Goal: Information Seeking & Learning: Learn about a topic

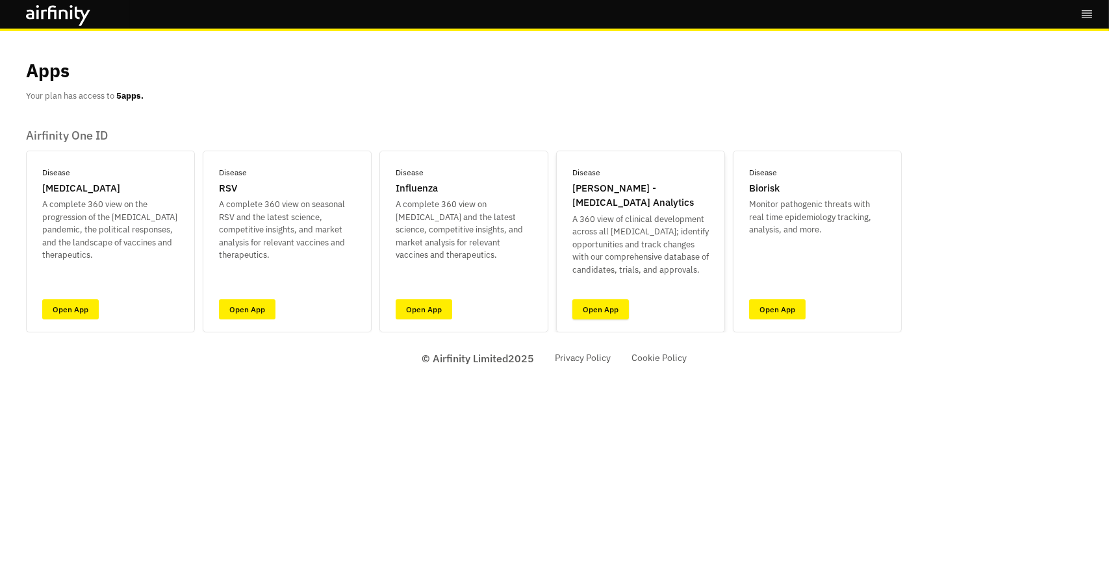
click at [613, 303] on link "Open App" at bounding box center [600, 309] width 56 height 20
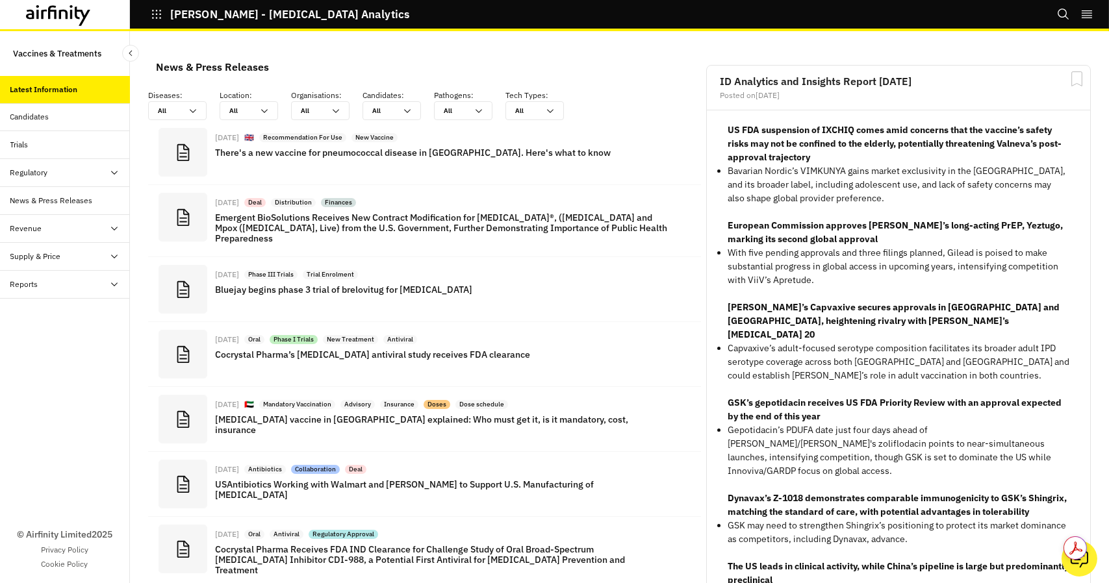
scroll to position [988, 379]
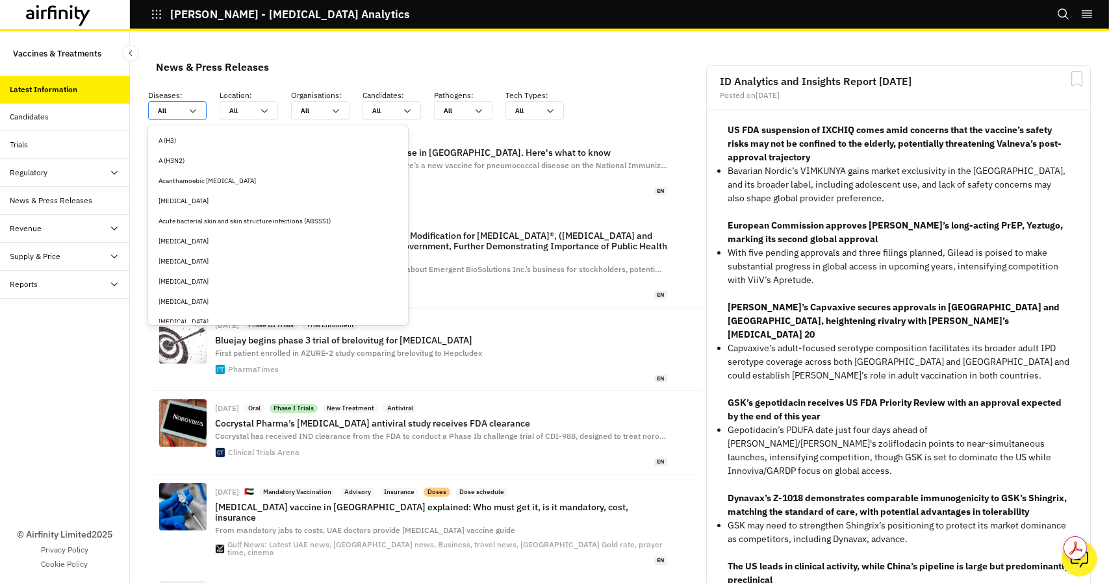
click at [194, 112] on icon at bounding box center [193, 111] width 10 height 10
click at [224, 244] on div "Clostridioides [MEDICAL_DATA]" at bounding box center [277, 245] width 239 height 10
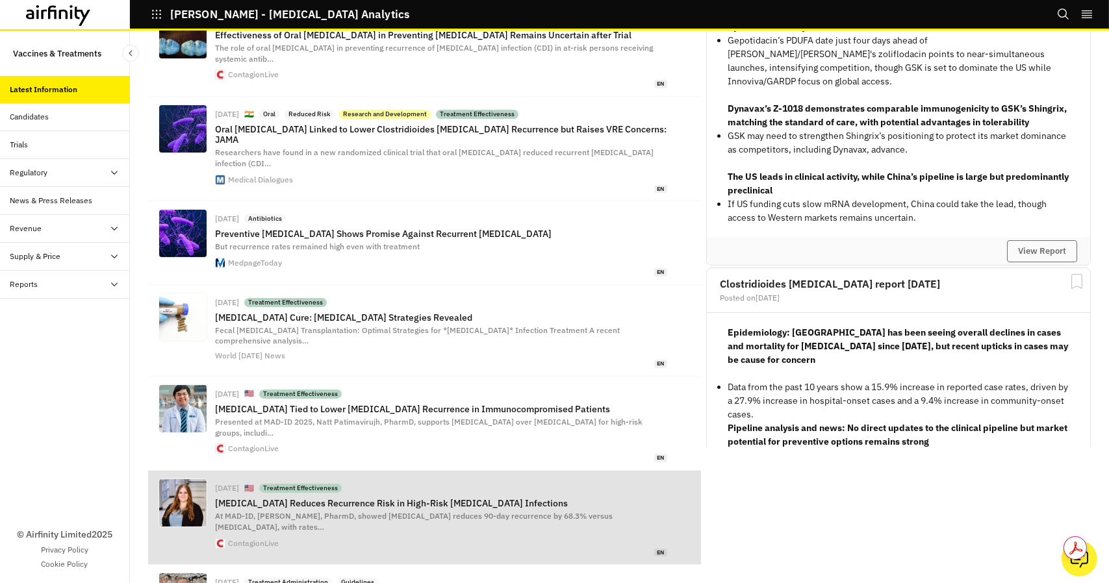
scroll to position [441, 0]
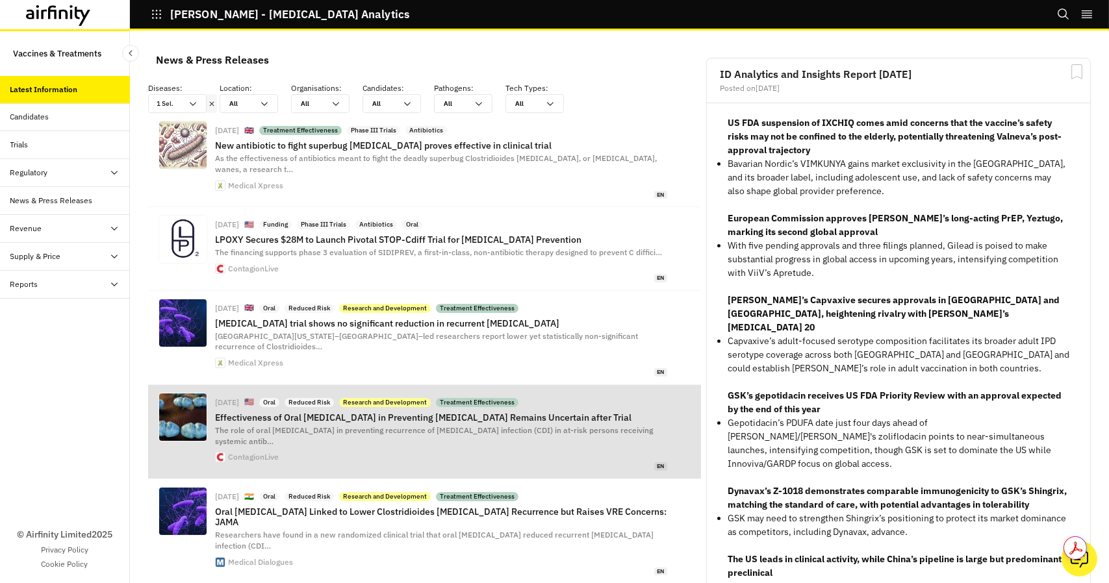
scroll to position [0, 0]
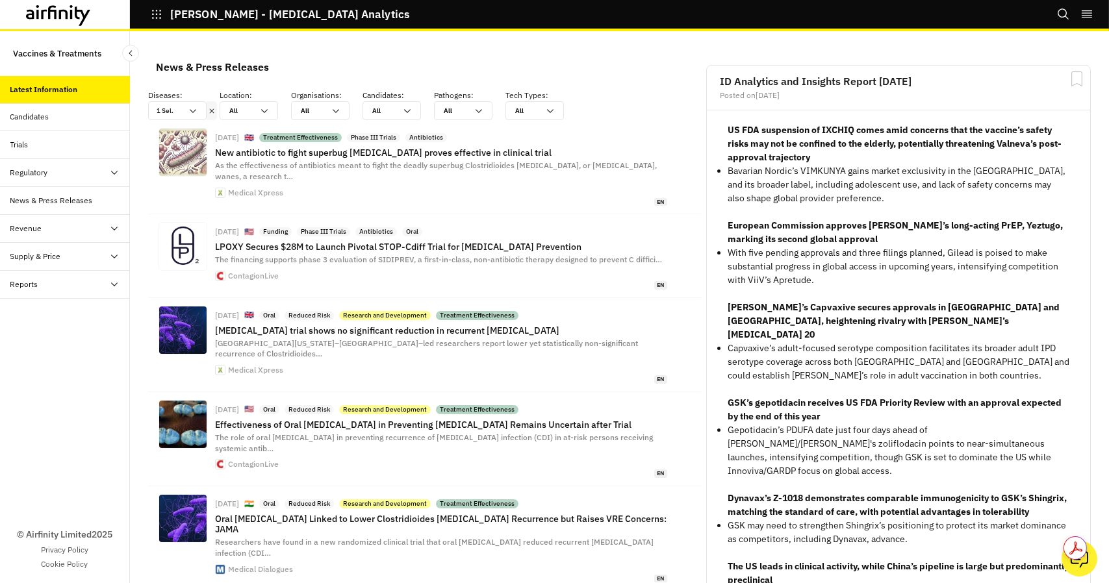
click at [51, 124] on div "Candidates" at bounding box center [65, 117] width 130 height 28
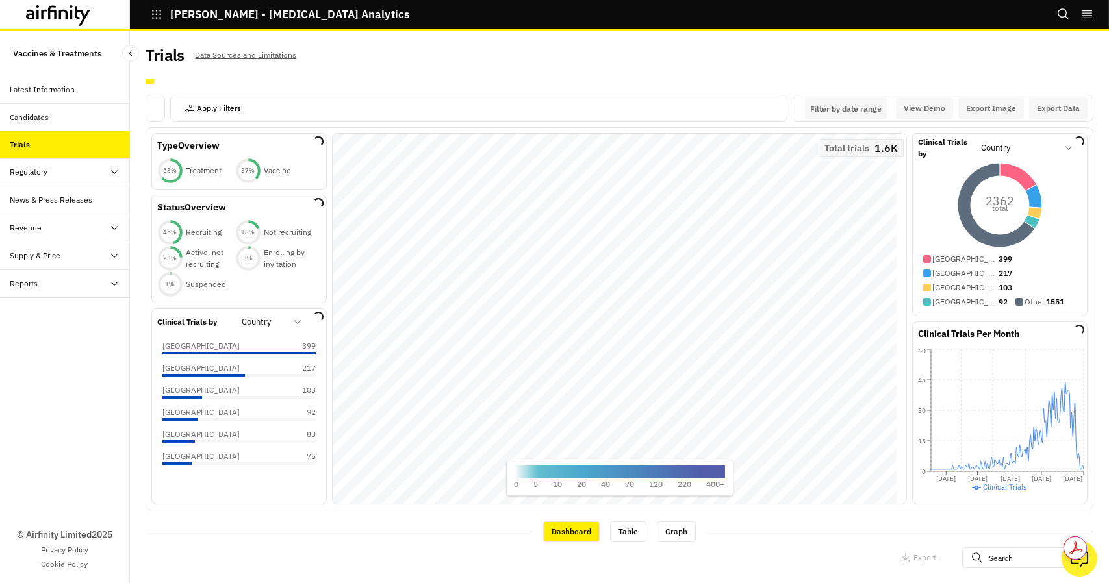
click at [238, 111] on button "Apply Filters" at bounding box center [212, 108] width 57 height 21
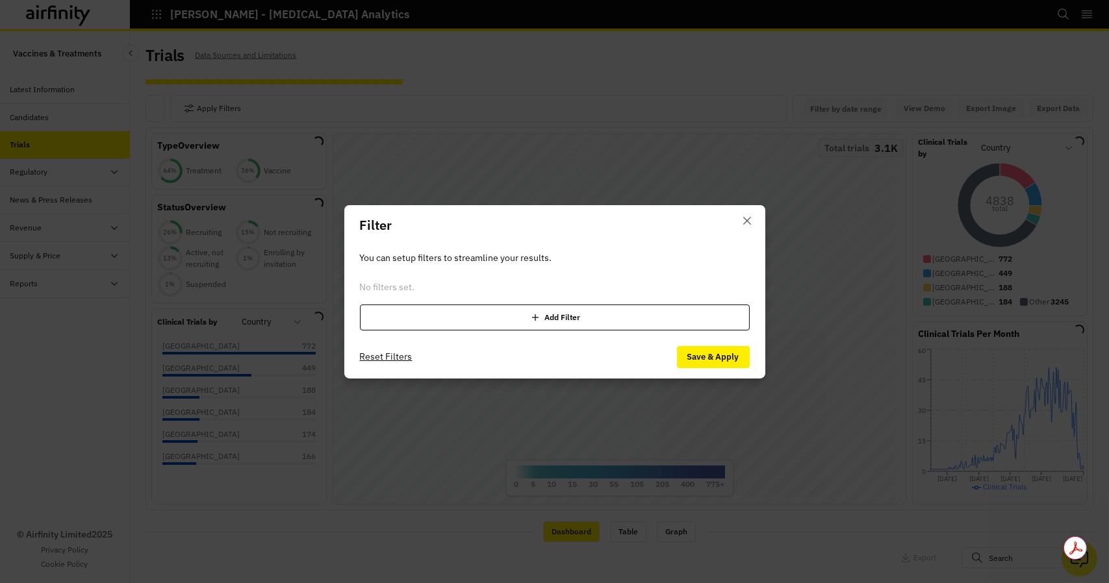
click at [558, 320] on div "Add Filter" at bounding box center [555, 318] width 390 height 26
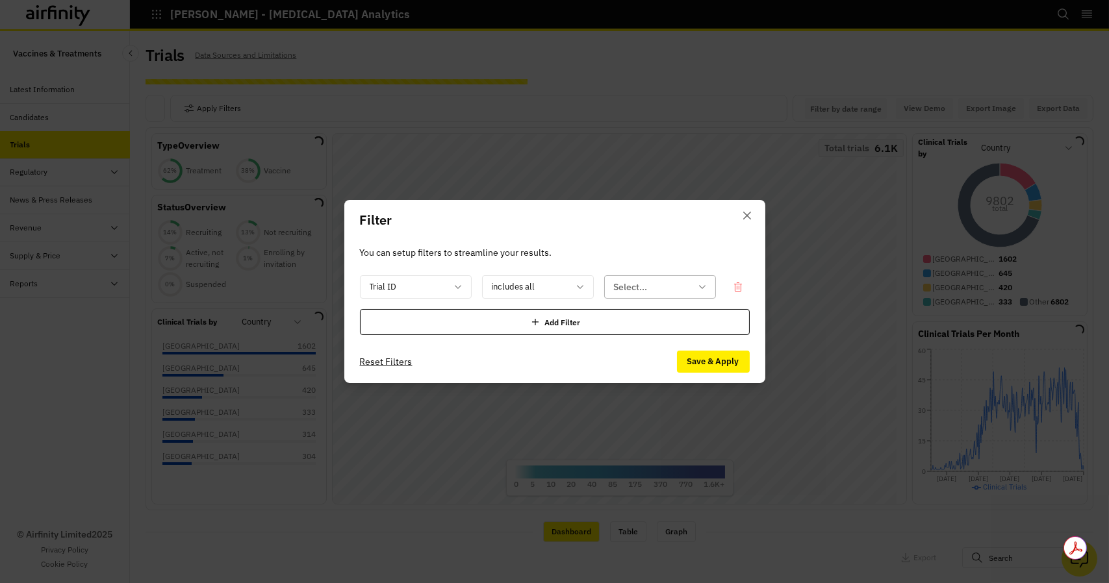
click at [662, 291] on div at bounding box center [652, 287] width 77 height 16
click at [699, 290] on icon at bounding box center [702, 287] width 10 height 10
drag, startPoint x: 748, startPoint y: 215, endPoint x: 306, endPoint y: 225, distance: 442.4
click at [746, 216] on icon "Close" at bounding box center [747, 216] width 8 height 8
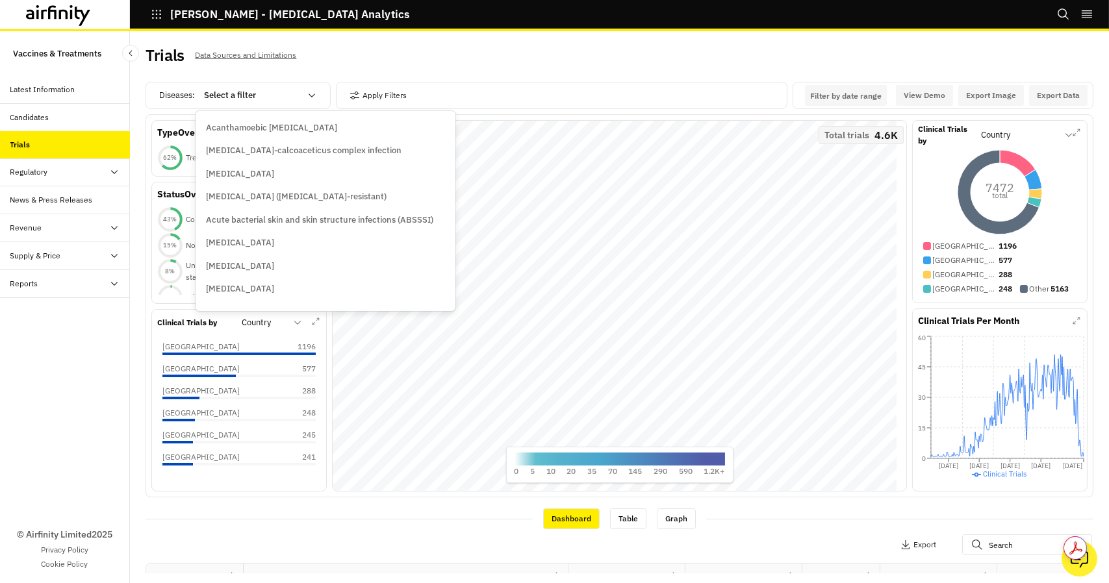
click at [299, 90] on div at bounding box center [252, 96] width 96 height 16
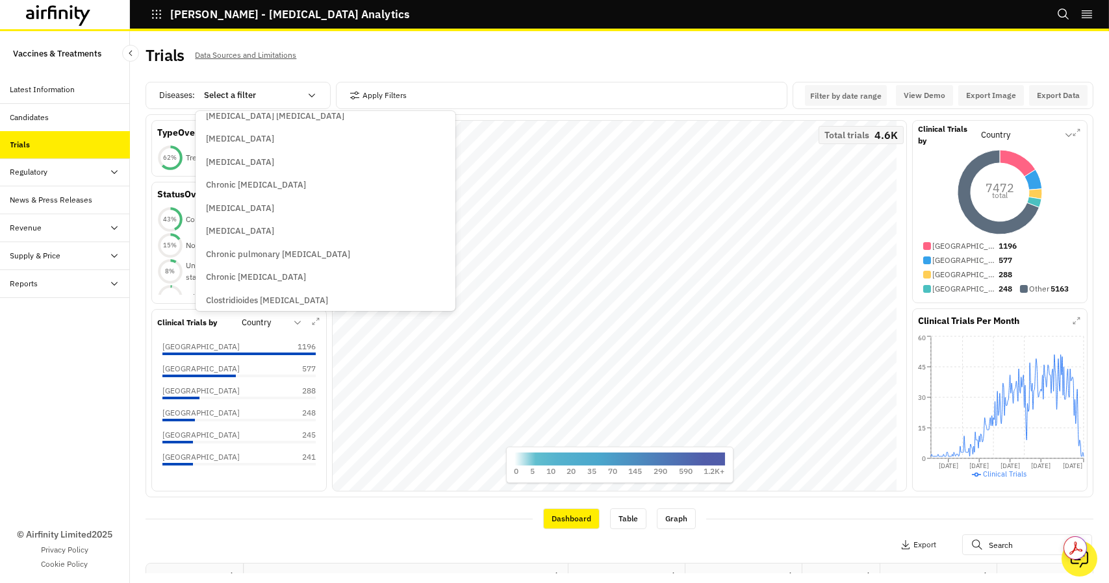
scroll to position [1039, 0]
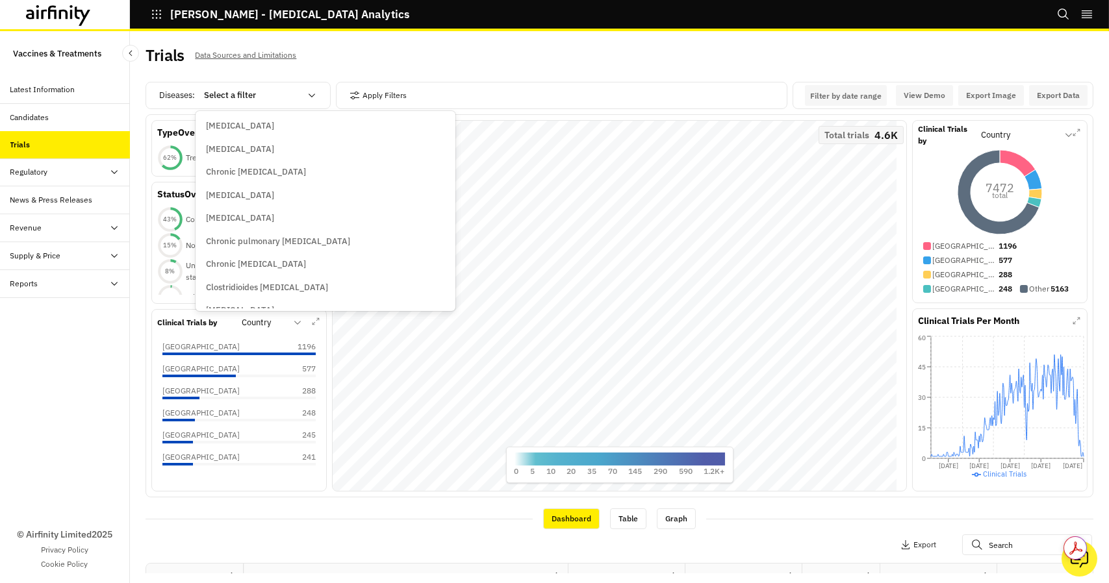
click at [283, 288] on p "Clostridioides [MEDICAL_DATA]" at bounding box center [267, 287] width 122 height 13
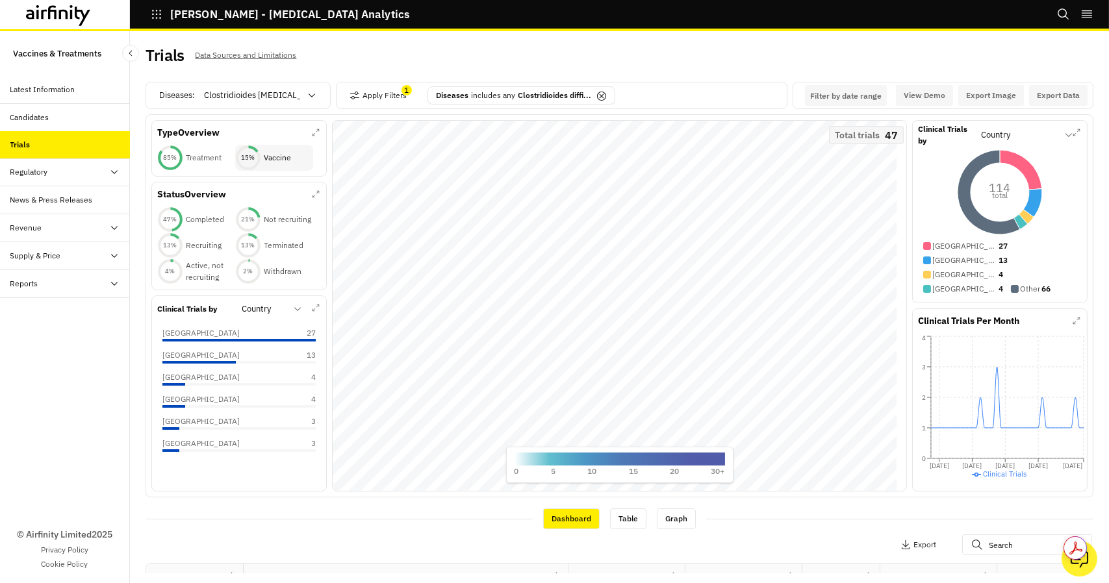
click at [255, 164] on circle at bounding box center [248, 158] width 22 height 22
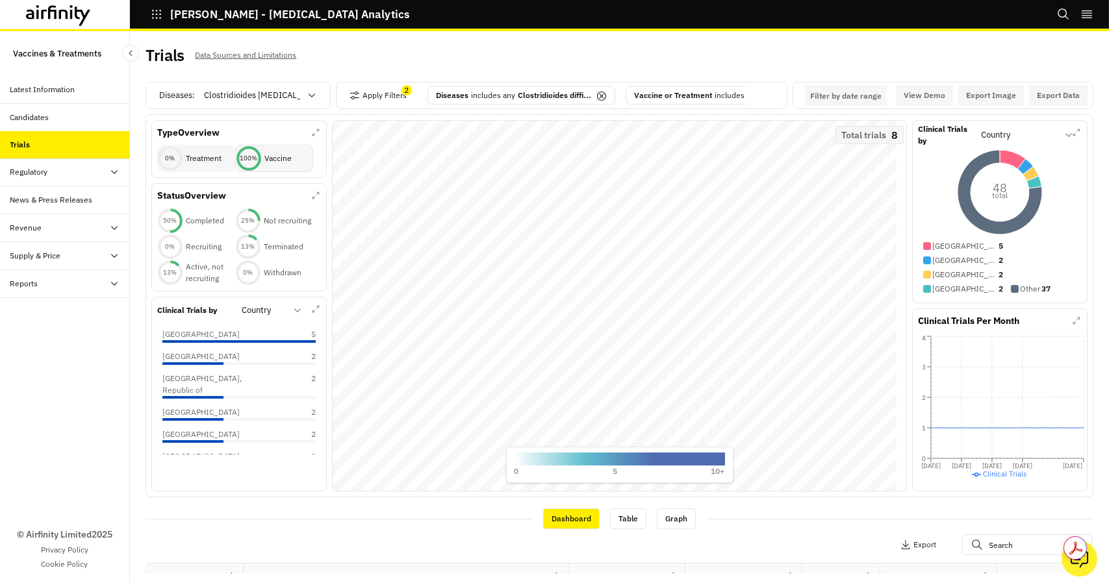
click at [208, 163] on p "Treatment" at bounding box center [204, 159] width 36 height 12
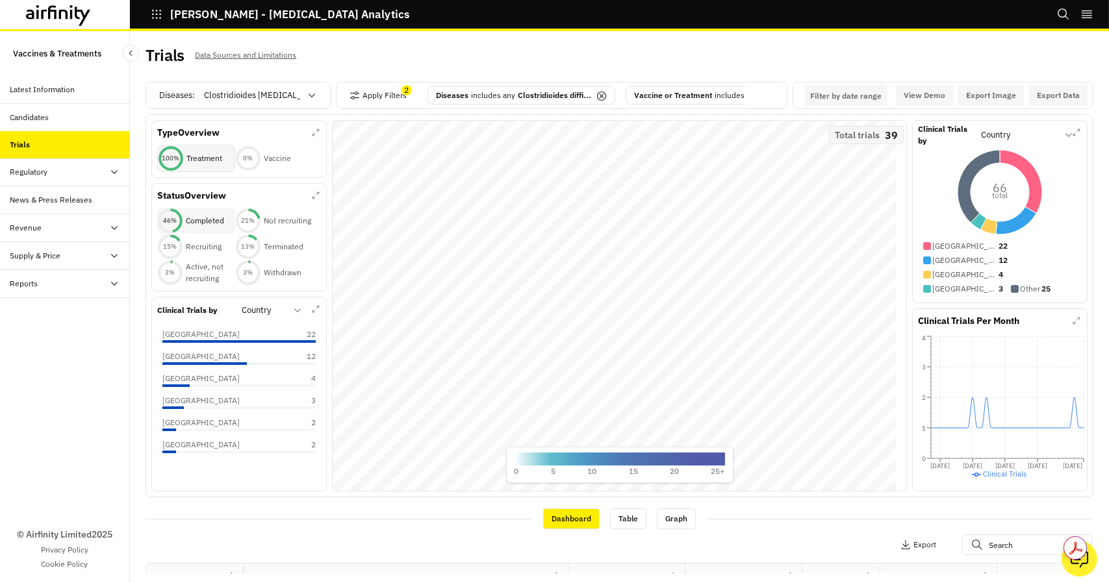
click at [179, 219] on icon at bounding box center [170, 221] width 26 height 26
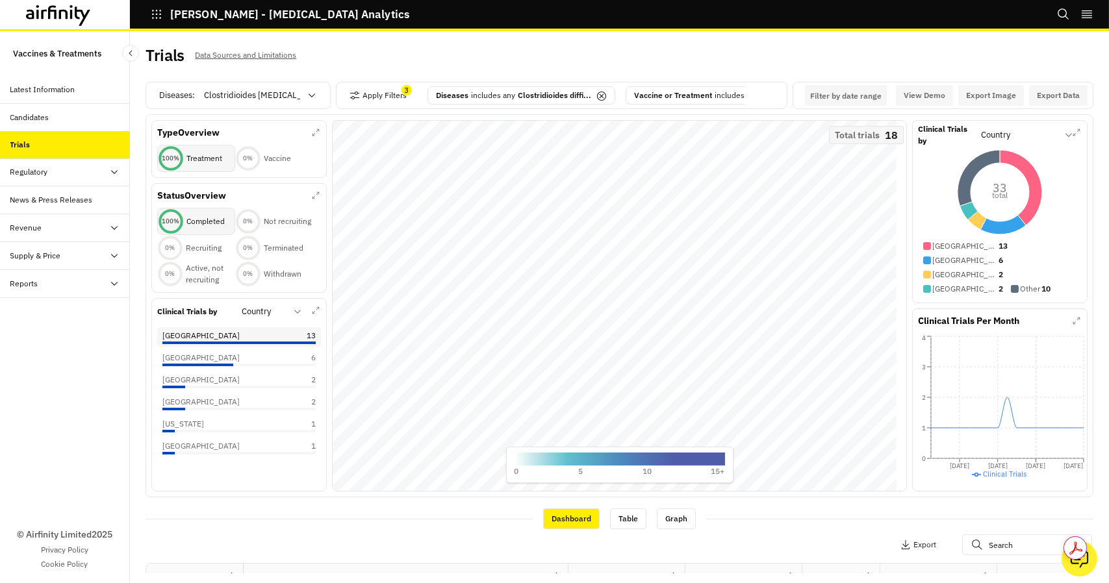
click at [253, 340] on div "United States of America 13" at bounding box center [238, 336] width 153 height 12
click at [253, 340] on div "United States of America 13" at bounding box center [239, 337] width 152 height 12
click at [683, 96] on p "Vaccine or Treatment" at bounding box center [673, 96] width 78 height 12
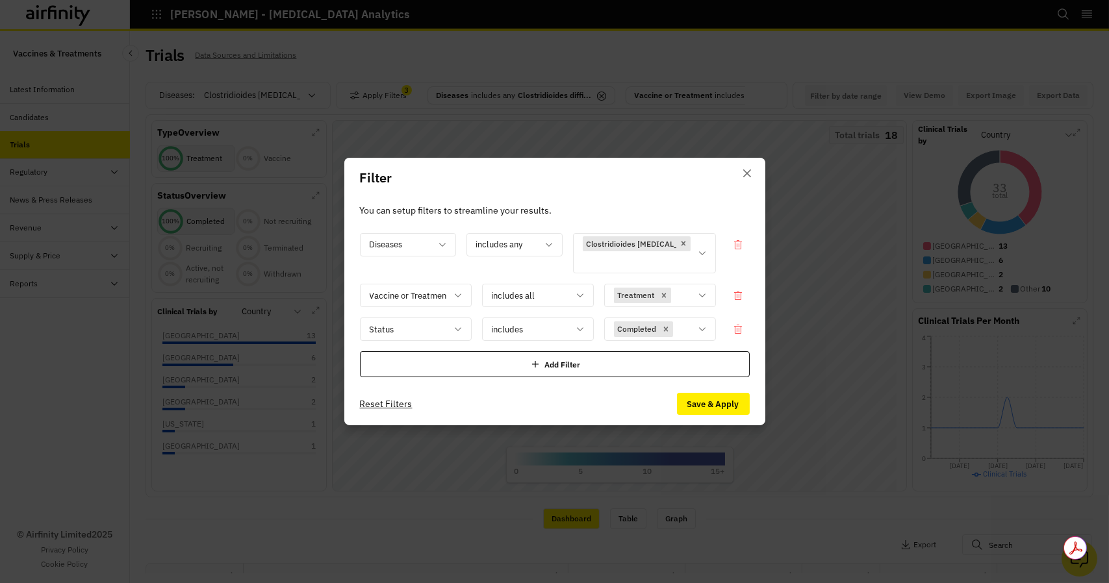
drag, startPoint x: 683, startPoint y: 96, endPoint x: 704, endPoint y: 114, distance: 27.6
click at [704, 114] on div "Filter You can setup filters to streamline your results. Diseases includes any …" at bounding box center [554, 291] width 1109 height 583
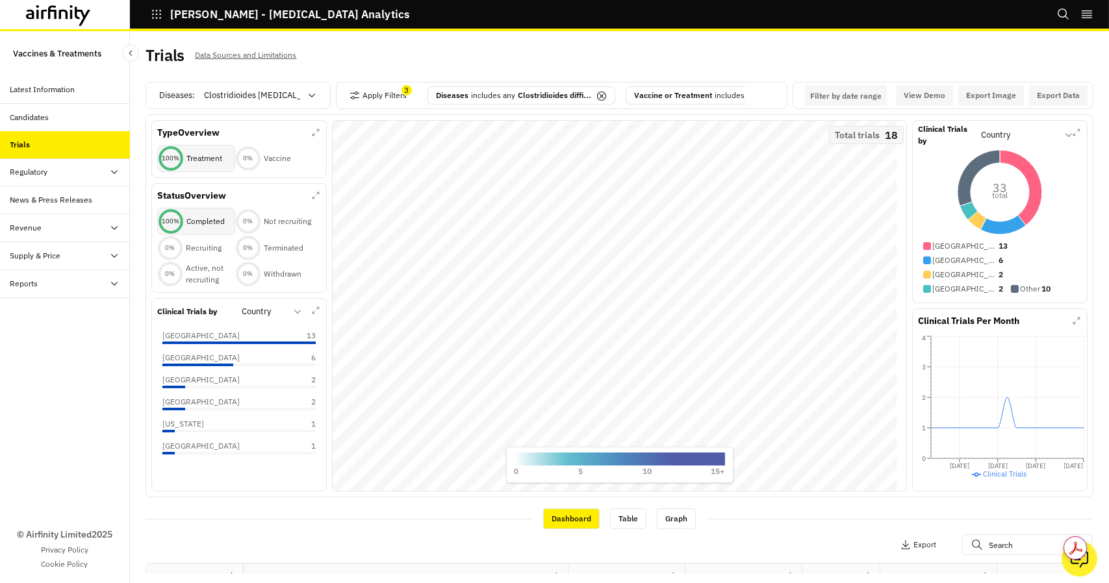
click at [173, 223] on div "100 %" at bounding box center [171, 221] width 26 height 26
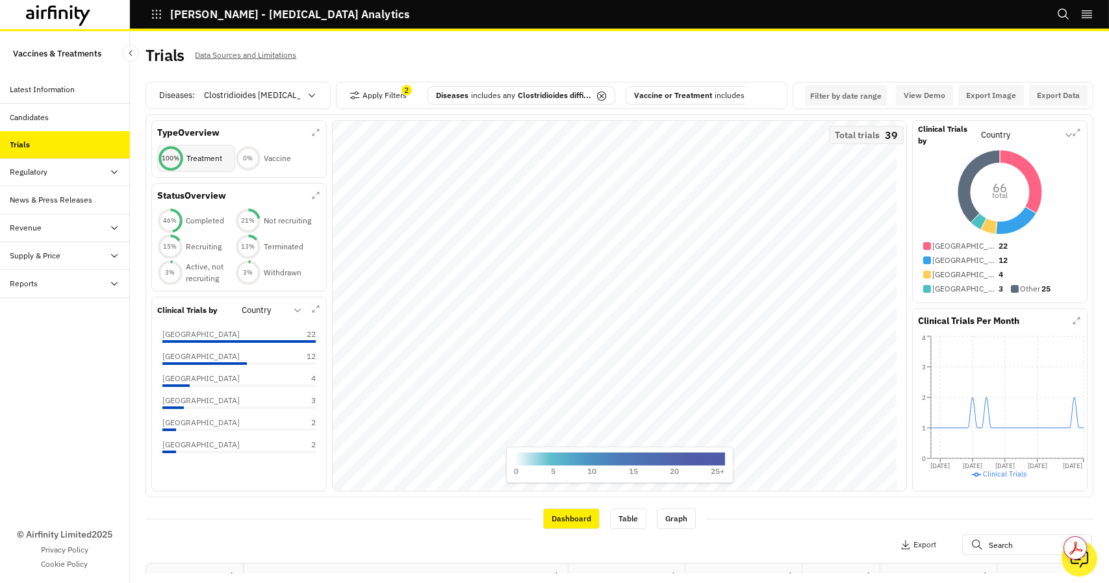
click at [174, 163] on div "100 %" at bounding box center [171, 158] width 26 height 9
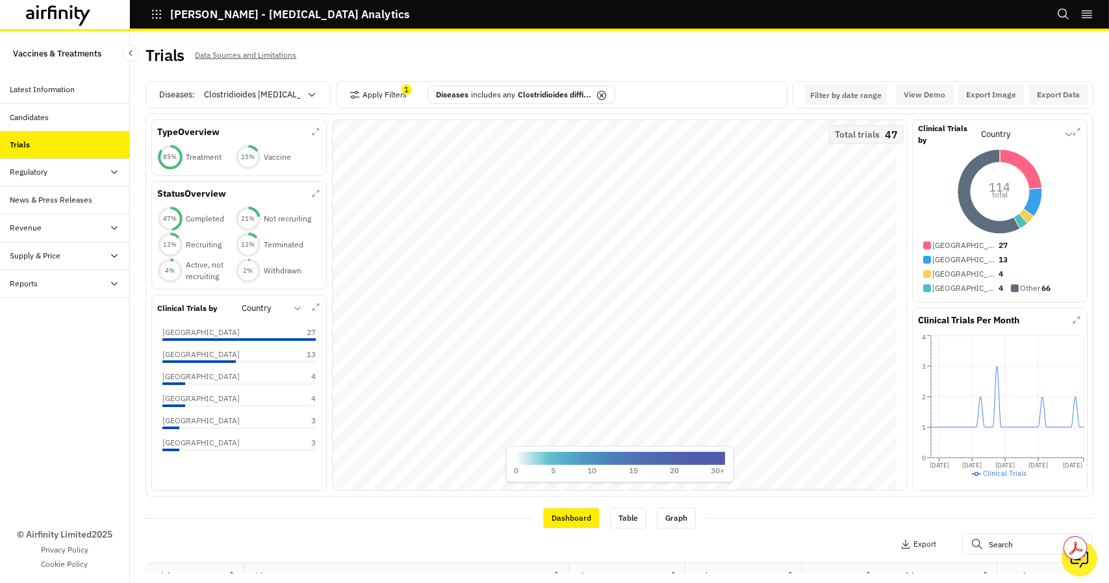
scroll to position [0, 0]
click at [1043, 95] on button "Export Data" at bounding box center [1058, 95] width 58 height 21
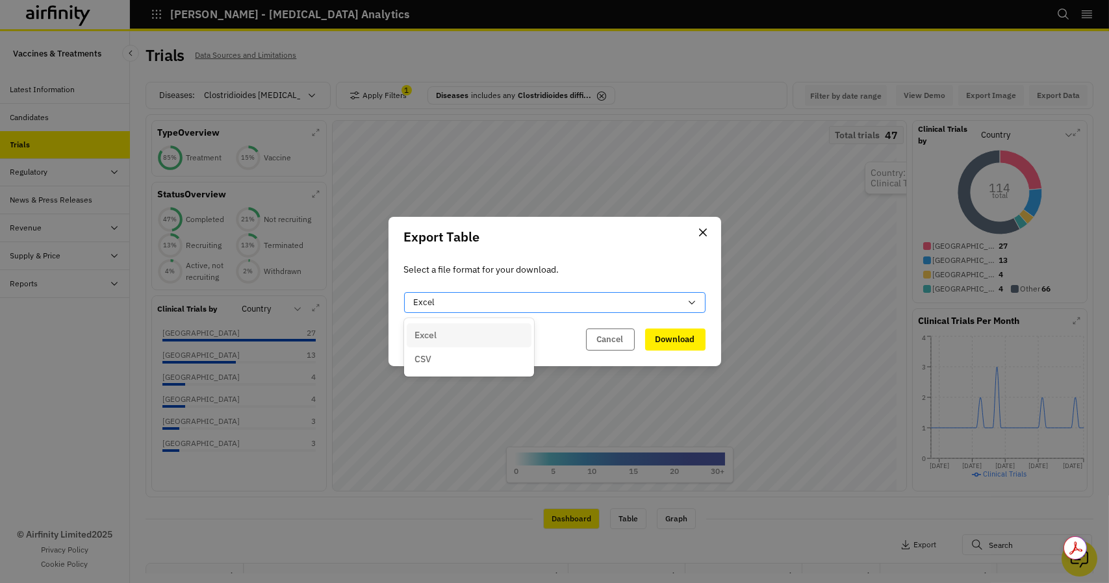
click at [530, 303] on div "Excel" at bounding box center [547, 302] width 266 height 13
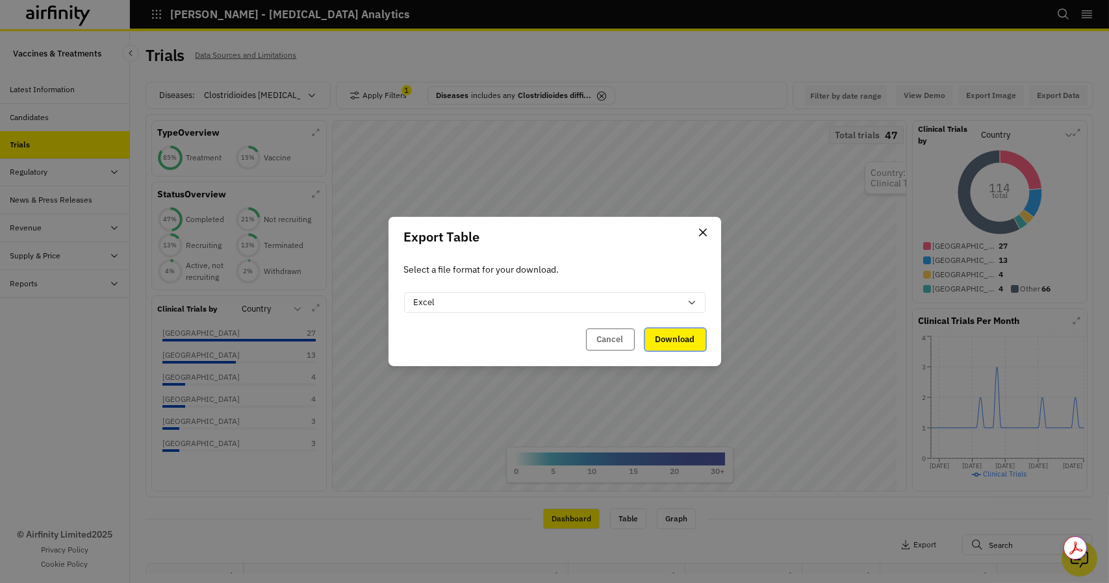
click at [680, 338] on button "Download" at bounding box center [675, 340] width 60 height 22
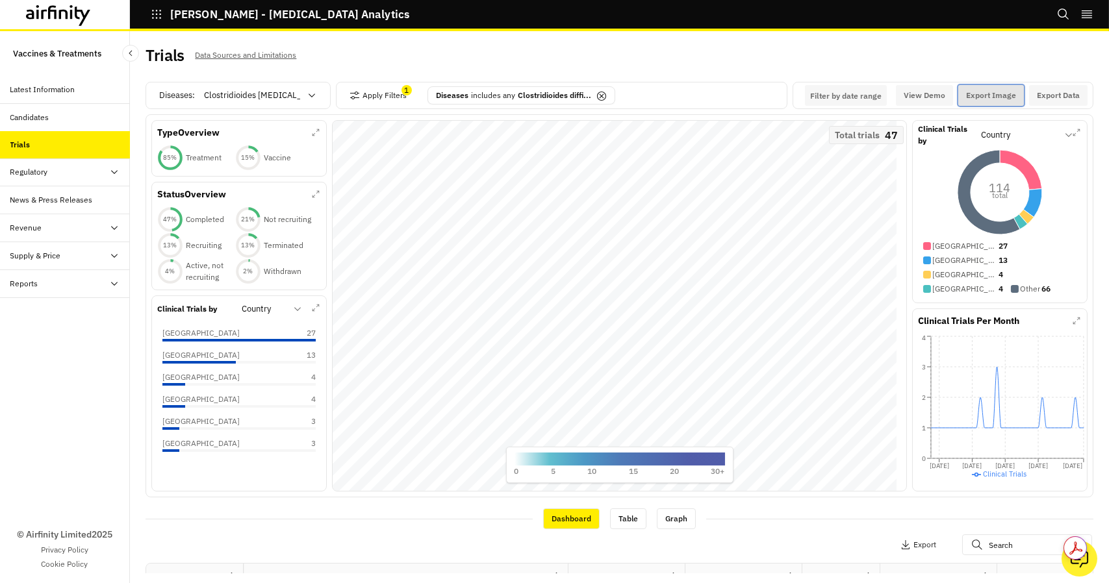
click at [986, 94] on button "Export Image" at bounding box center [991, 95] width 66 height 21
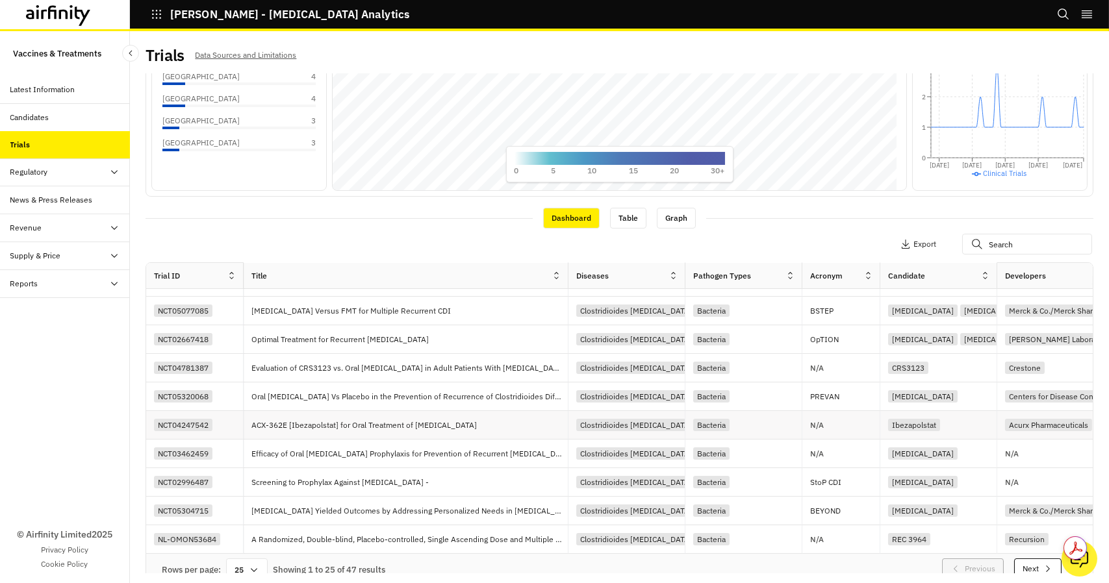
scroll to position [314, 0]
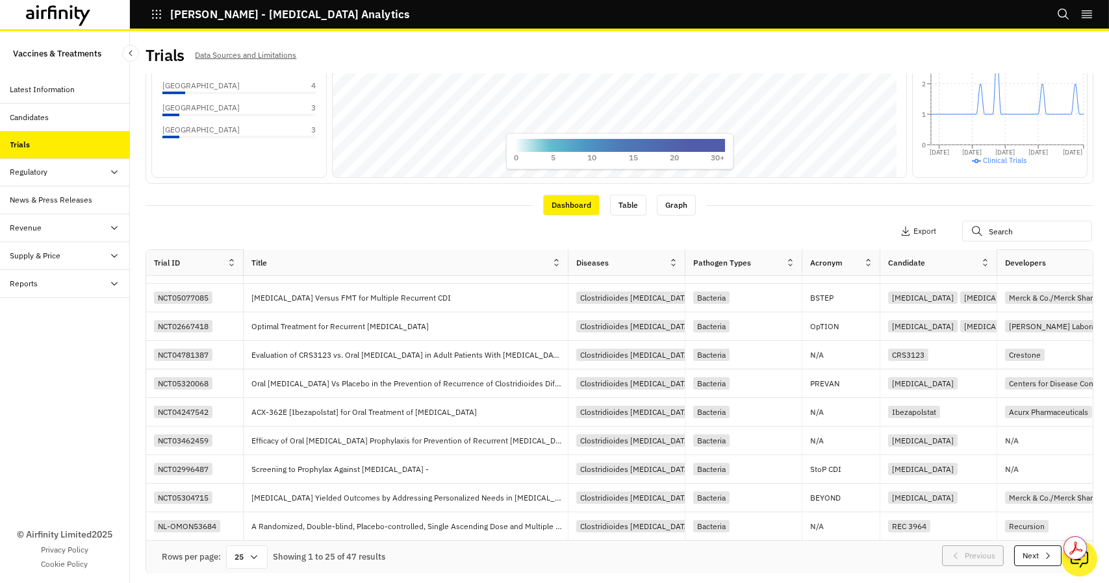
click at [253, 557] on icon at bounding box center [254, 557] width 10 height 10
click at [249, 438] on div "50" at bounding box center [247, 443] width 38 height 29
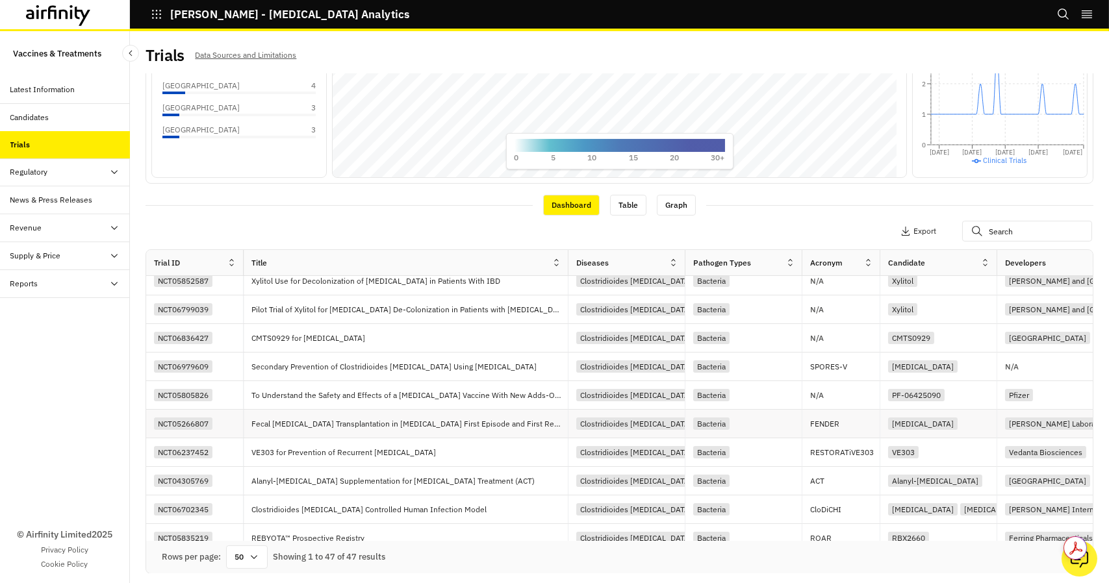
scroll to position [0, 0]
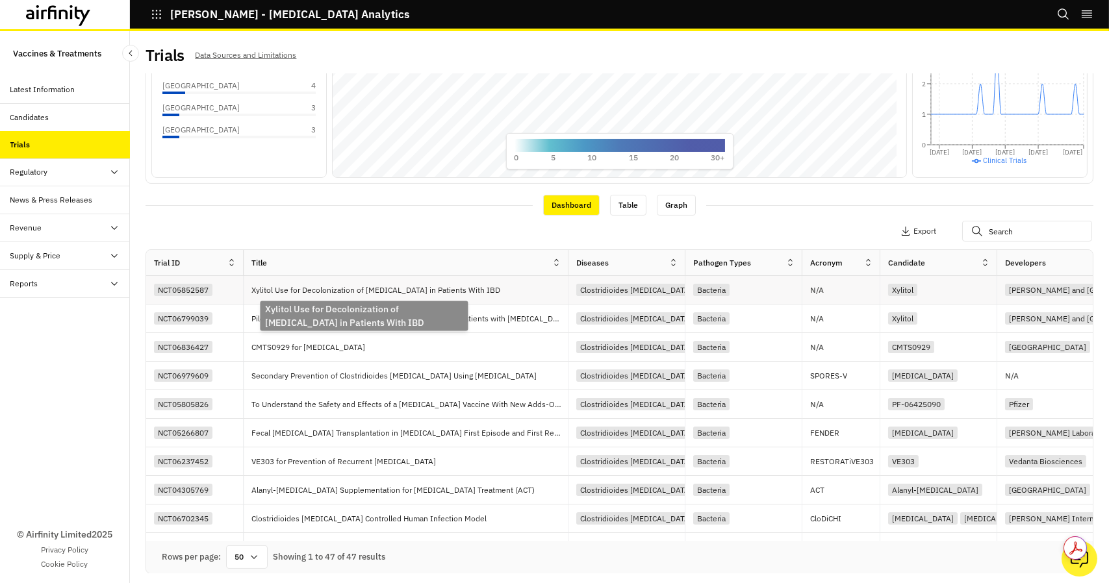
click at [414, 286] on p "Xylitol Use for Decolonization of C. Difficile in Patients With IBD" at bounding box center [378, 290] width 254 height 13
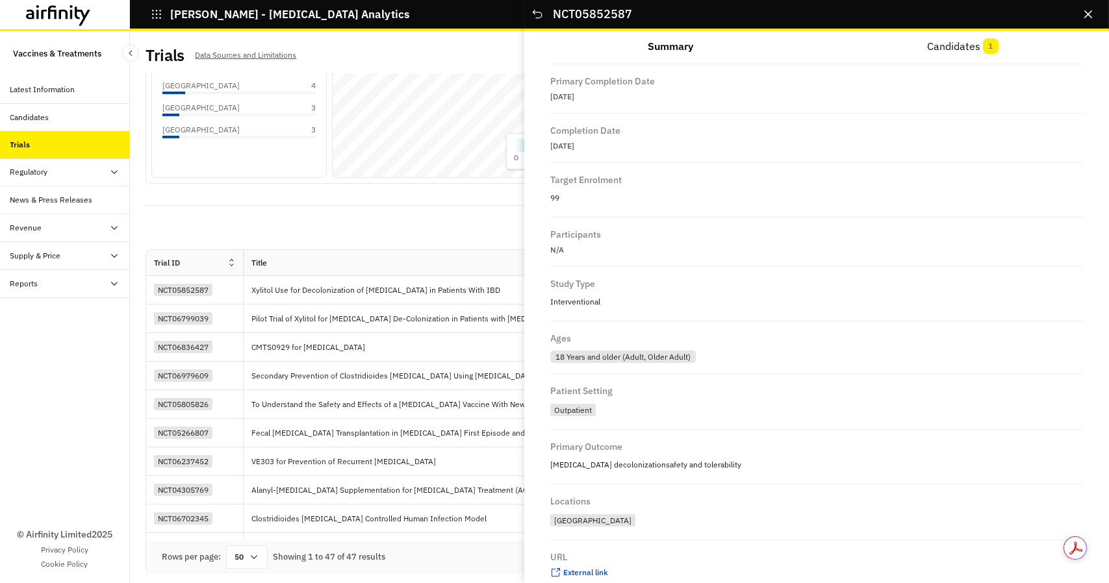
scroll to position [855, 0]
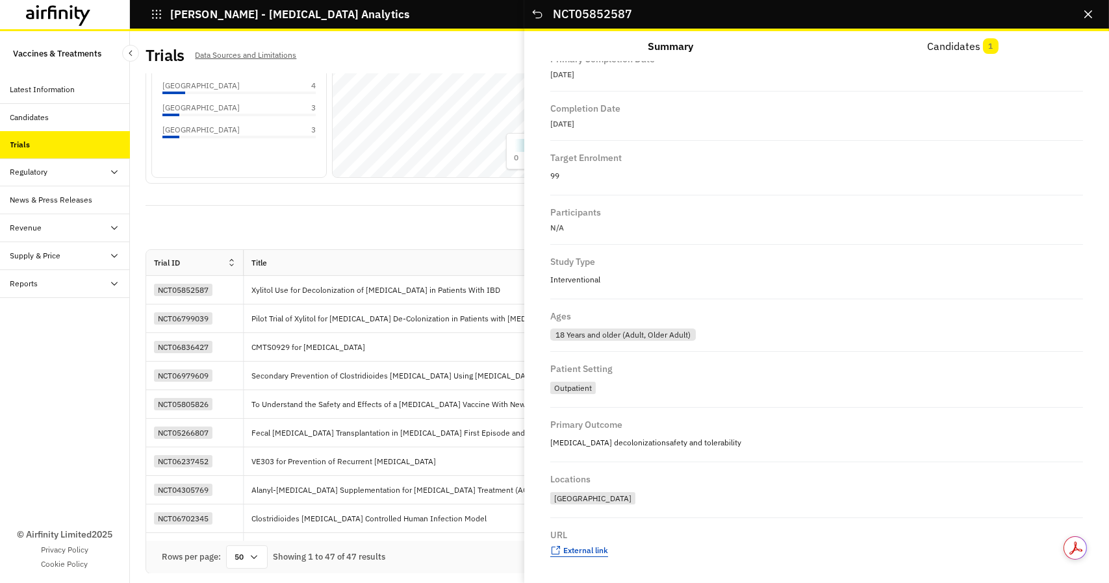
click at [599, 553] on span "External link" at bounding box center [585, 551] width 45 height 10
click at [1090, 20] on button "Close" at bounding box center [1087, 14] width 21 height 21
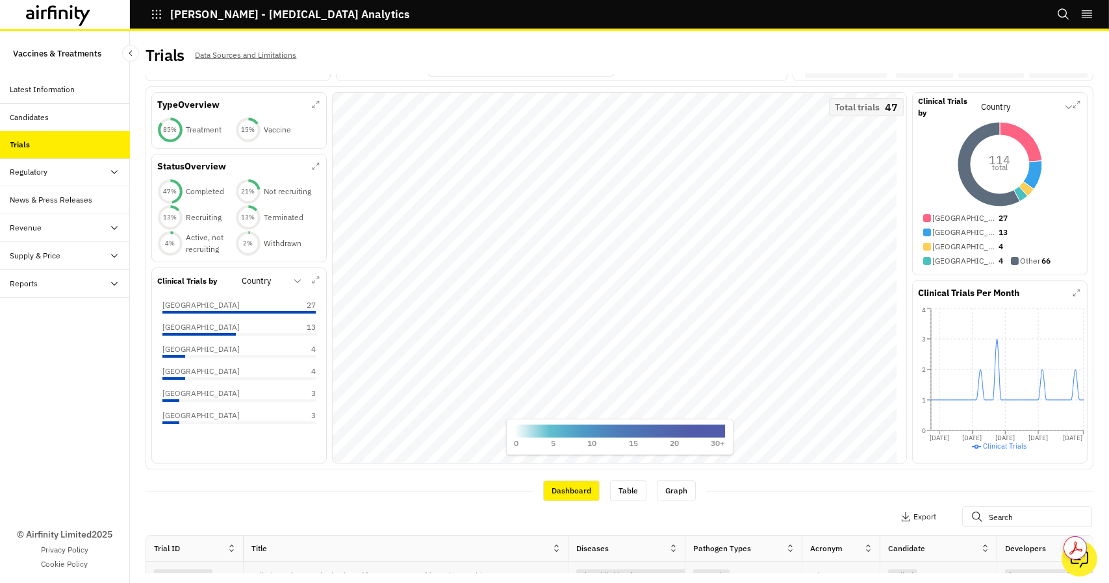
scroll to position [0, 0]
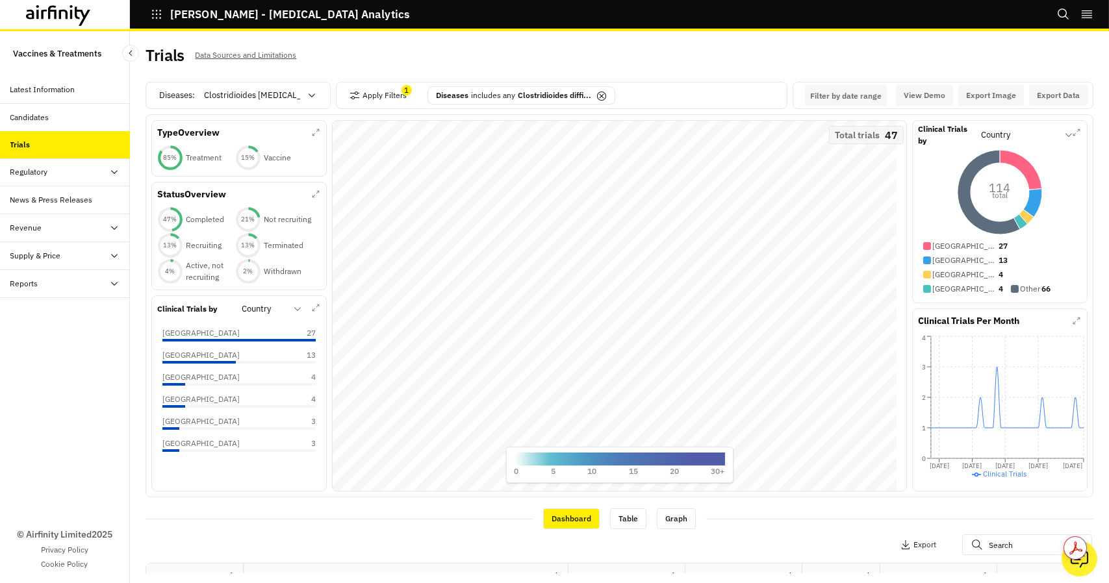
click at [95, 169] on div "Regulatory" at bounding box center [69, 172] width 119 height 12
click at [45, 205] on div "Table" at bounding box center [75, 200] width 109 height 12
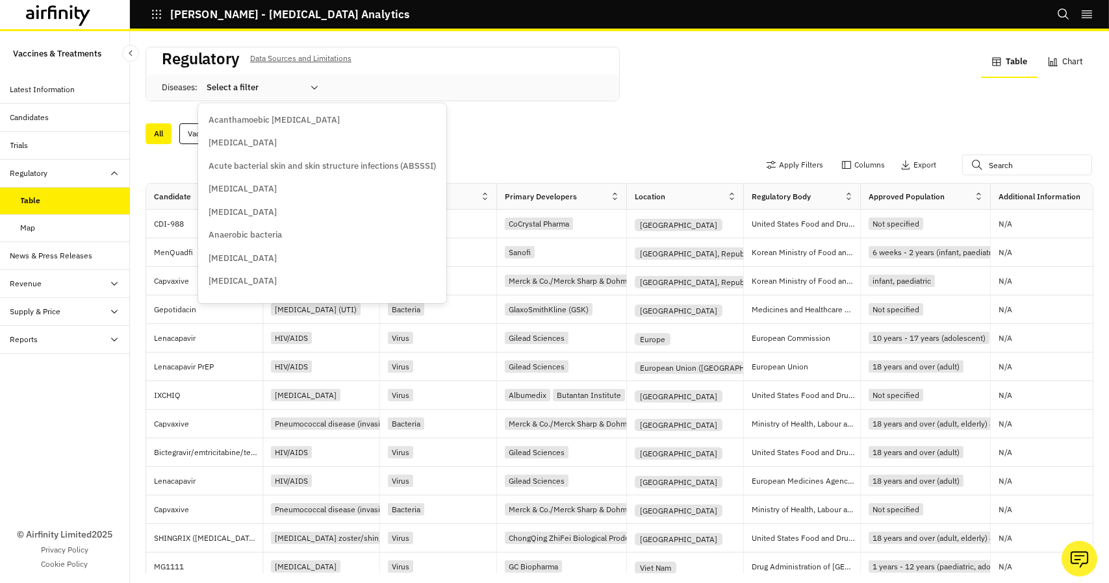
click at [279, 86] on div at bounding box center [255, 88] width 96 height 16
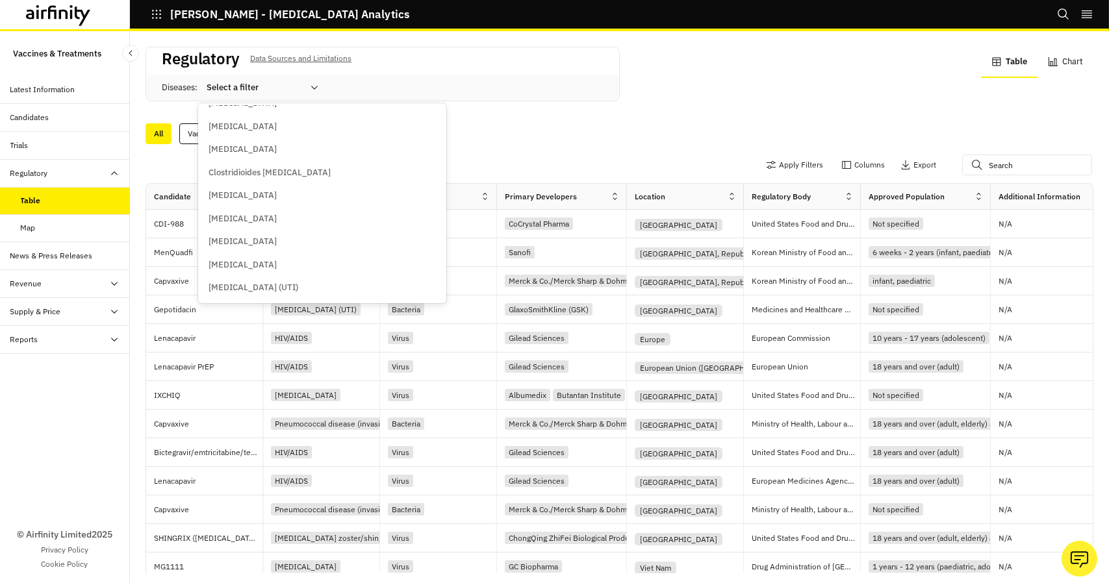
click at [294, 168] on div "Clostridioides [MEDICAL_DATA]" at bounding box center [321, 172] width 227 height 13
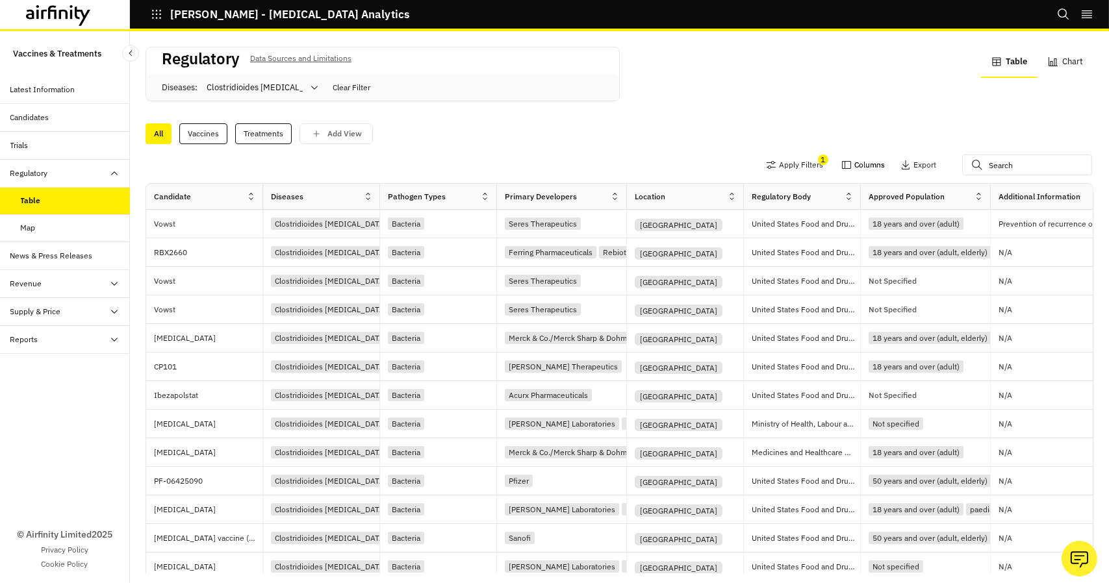
click at [866, 163] on button "Columns" at bounding box center [863, 165] width 44 height 21
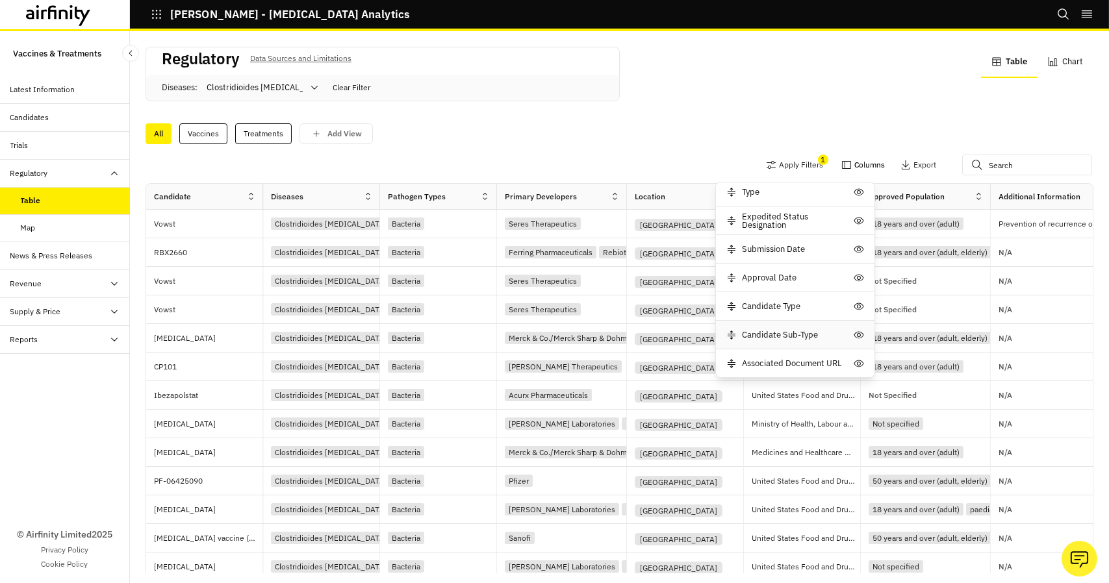
scroll to position [234, 0]
click at [913, 164] on p "Export" at bounding box center [924, 164] width 23 height 9
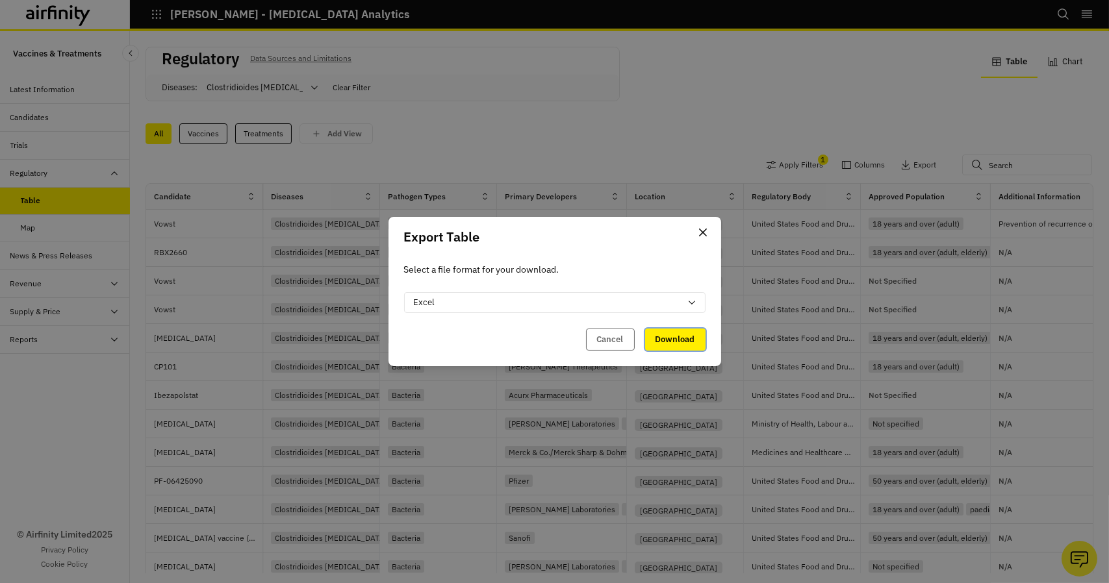
click at [684, 338] on button "Download" at bounding box center [675, 340] width 60 height 22
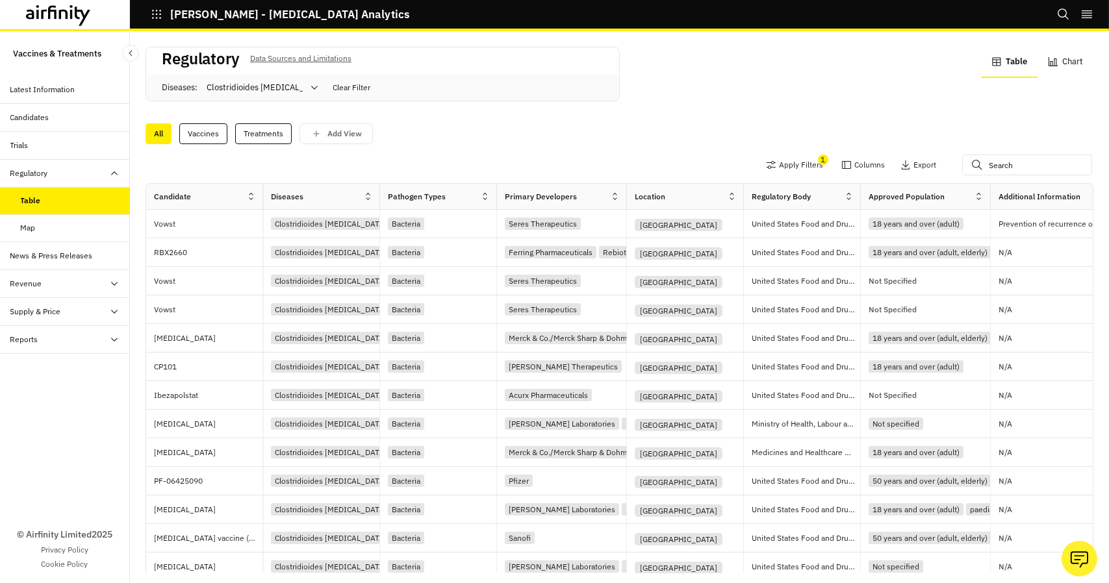
click at [49, 231] on div "Map" at bounding box center [75, 228] width 109 height 12
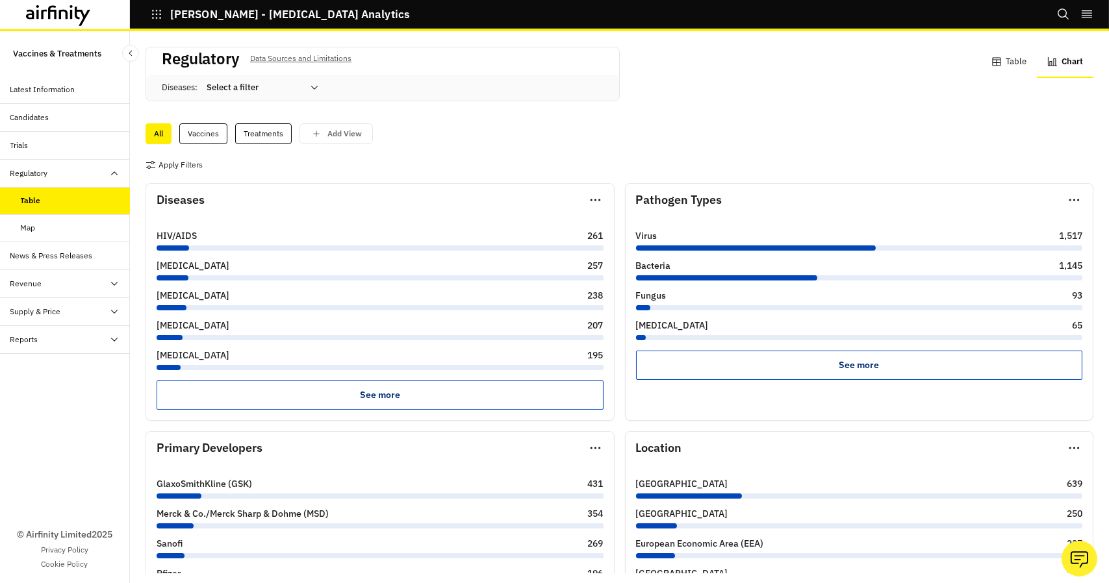
click at [1081, 62] on button "Chart" at bounding box center [1064, 62] width 56 height 31
click at [200, 138] on div "Vaccines" at bounding box center [203, 133] width 48 height 21
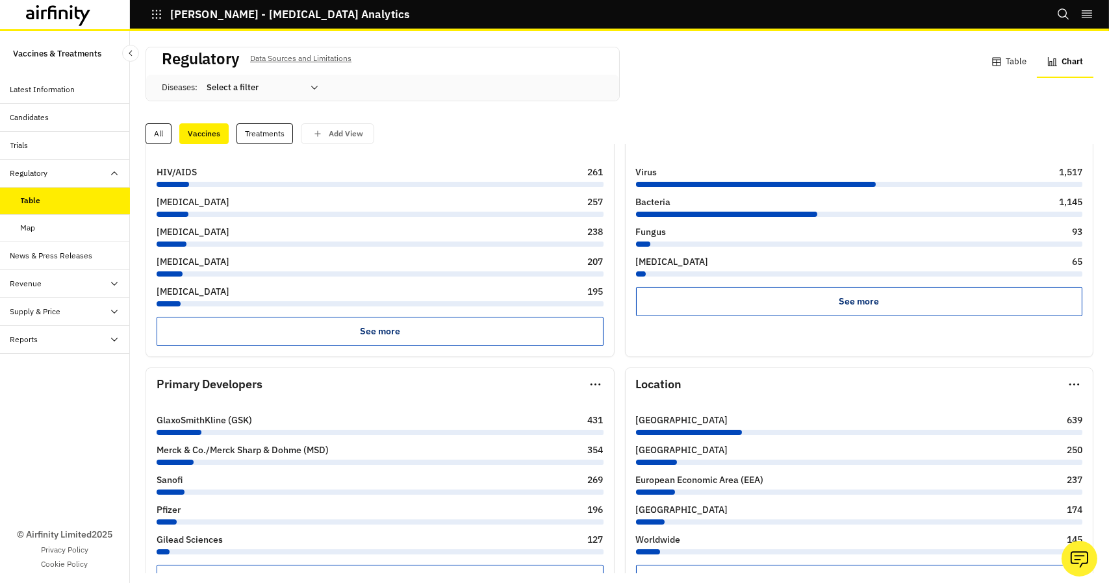
scroll to position [130, 0]
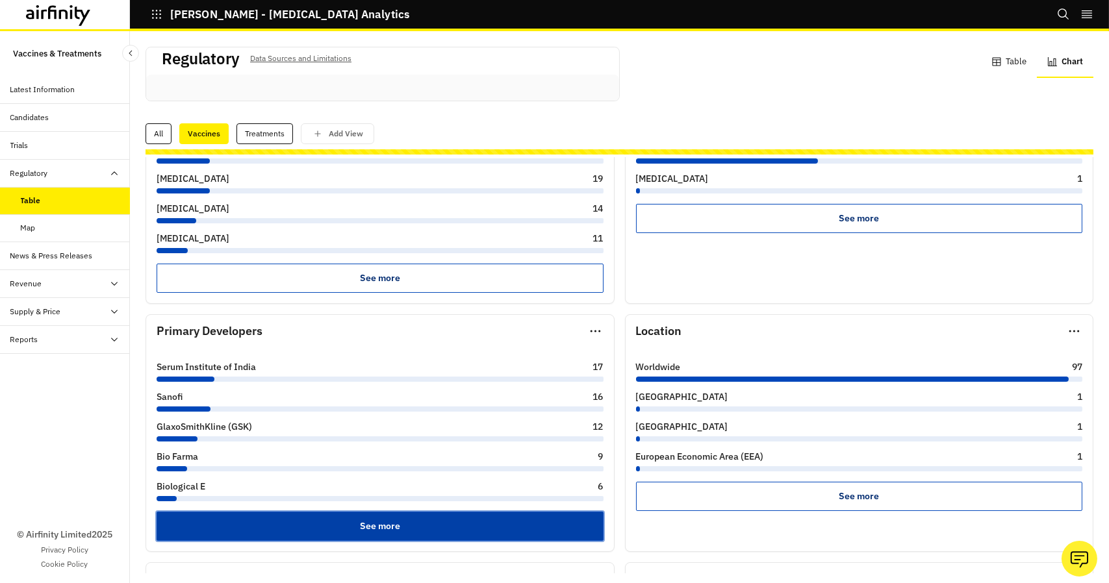
click at [379, 520] on button "See more" at bounding box center [380, 526] width 447 height 29
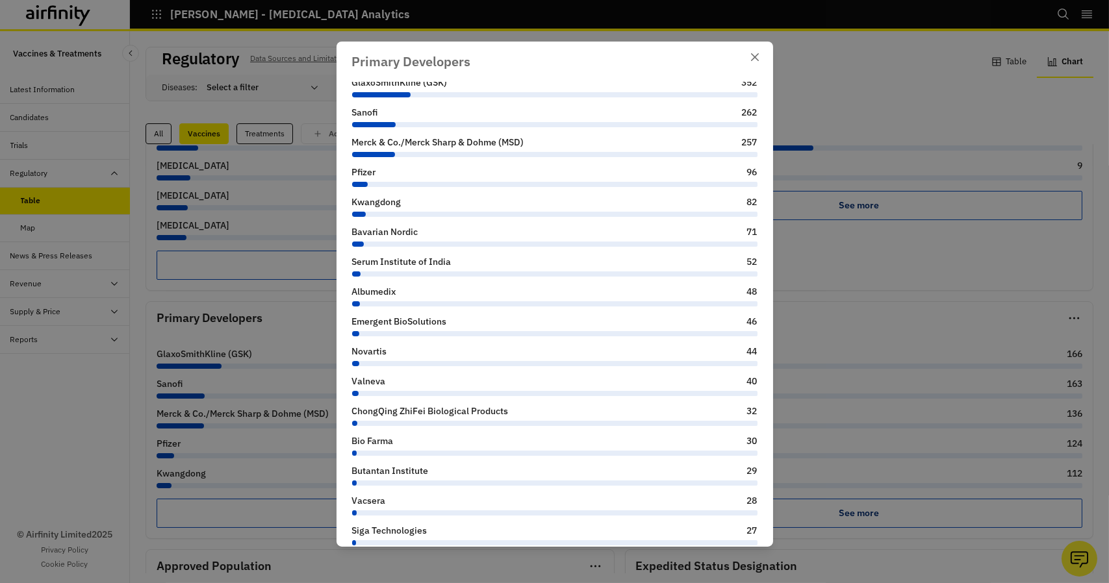
scroll to position [0, 0]
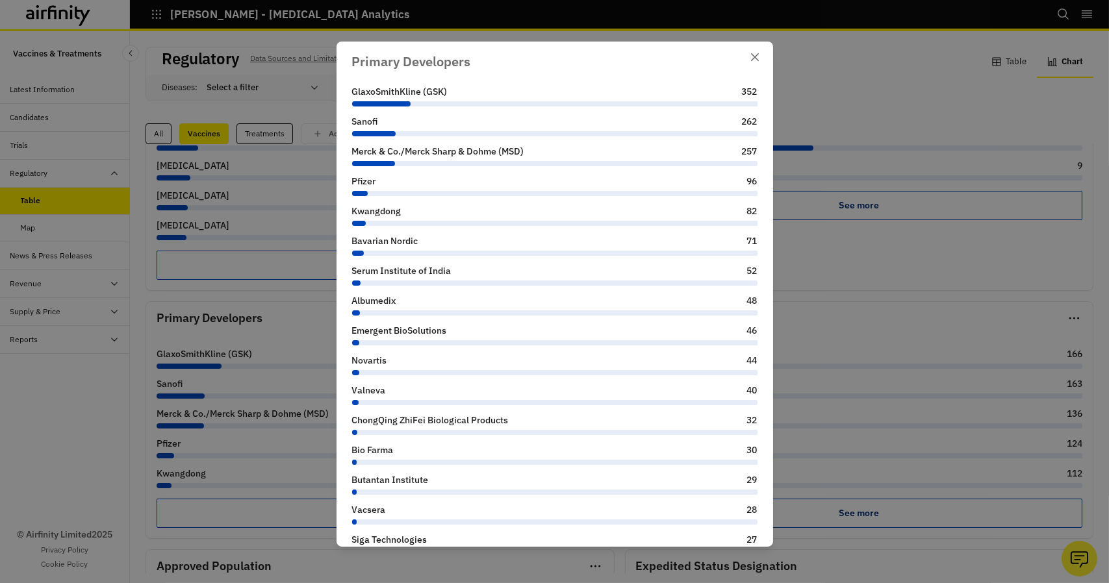
click at [750, 99] on div "GlaxoSmithKline (GSK) 352 Sanofi 262 Merck & Co./Merck Sharp & Dohme (MSD) 257 …" at bounding box center [554, 314] width 436 height 465
click at [753, 54] on icon "Close" at bounding box center [755, 57] width 8 height 8
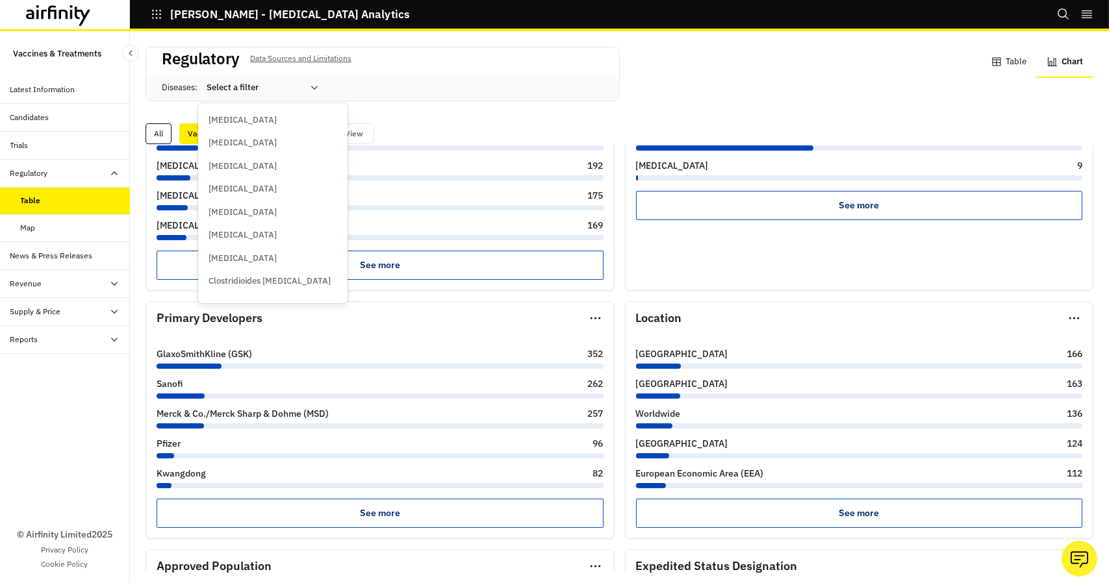
click at [285, 85] on div at bounding box center [255, 88] width 96 height 16
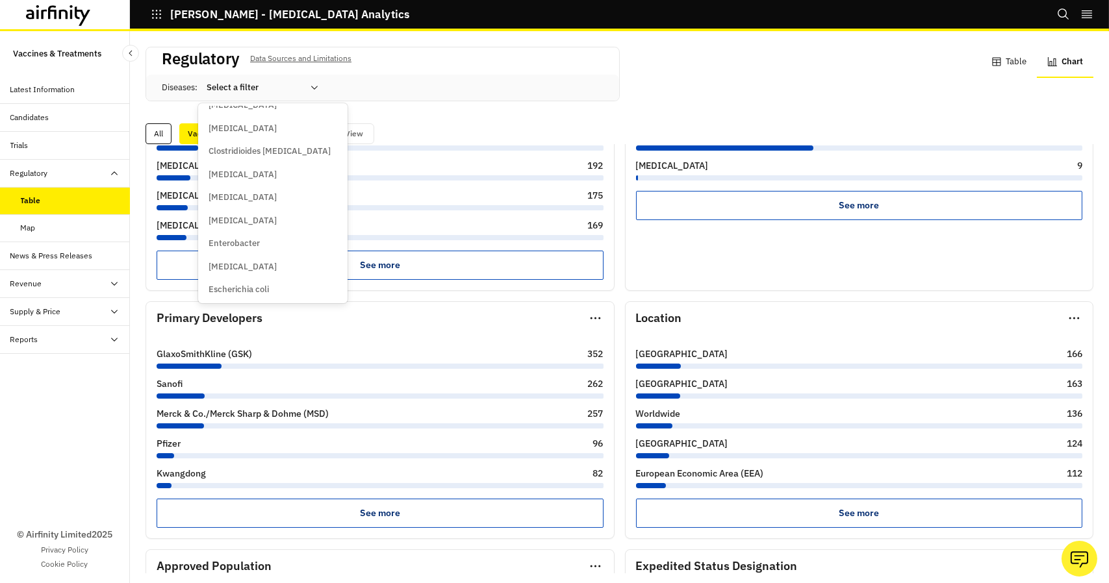
click at [281, 147] on p "Clostridioides [MEDICAL_DATA]" at bounding box center [269, 151] width 122 height 13
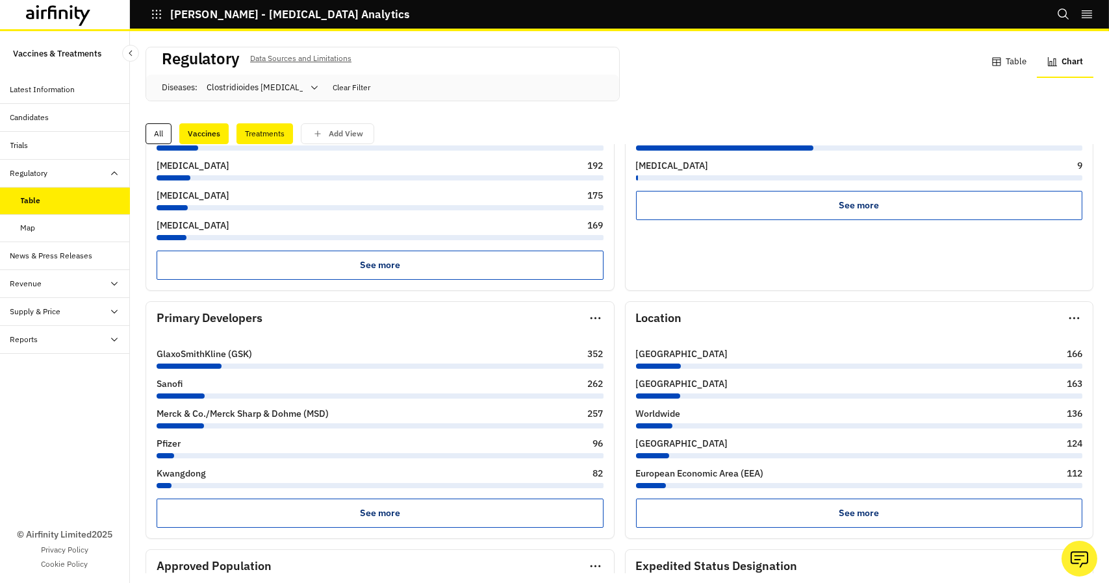
click at [251, 133] on div "Treatments" at bounding box center [264, 133] width 56 height 21
click at [217, 129] on div "Vaccines" at bounding box center [203, 133] width 48 height 21
click at [593, 318] on icon "button" at bounding box center [595, 318] width 16 height 21
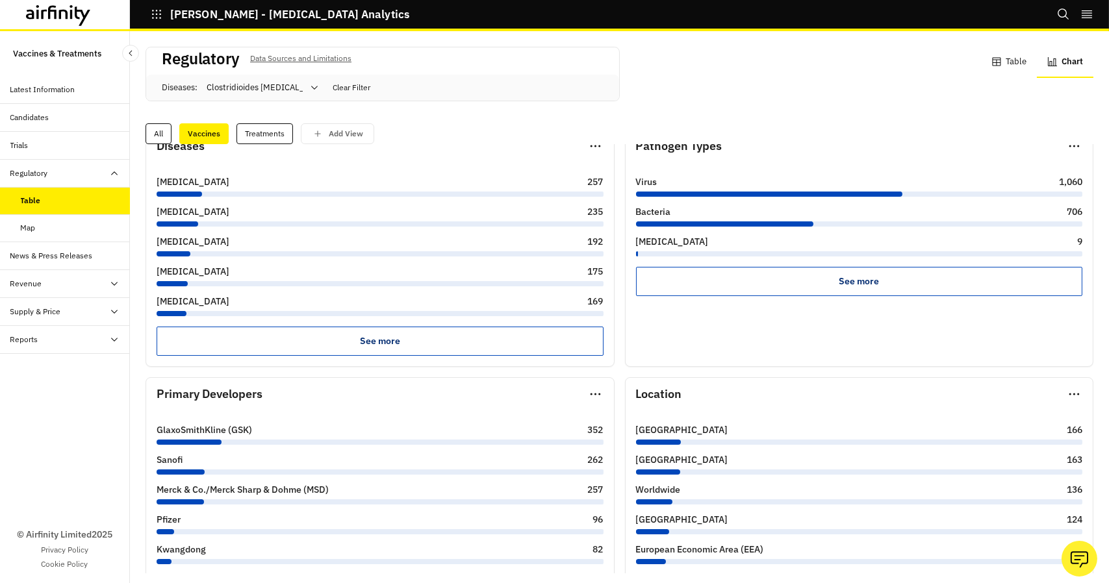
scroll to position [0, 0]
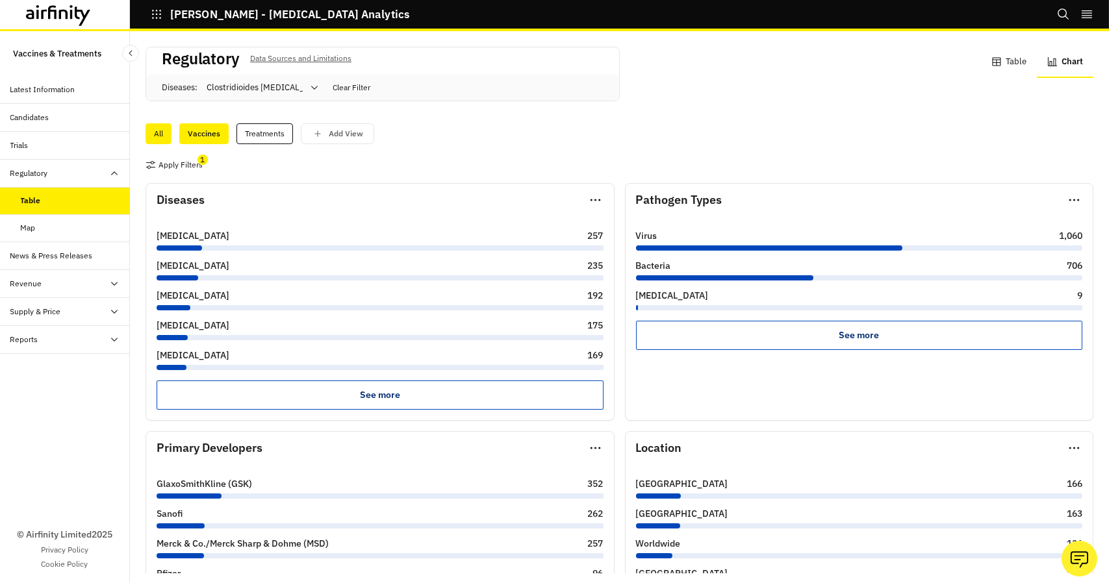
click at [160, 128] on div "All" at bounding box center [158, 133] width 26 height 21
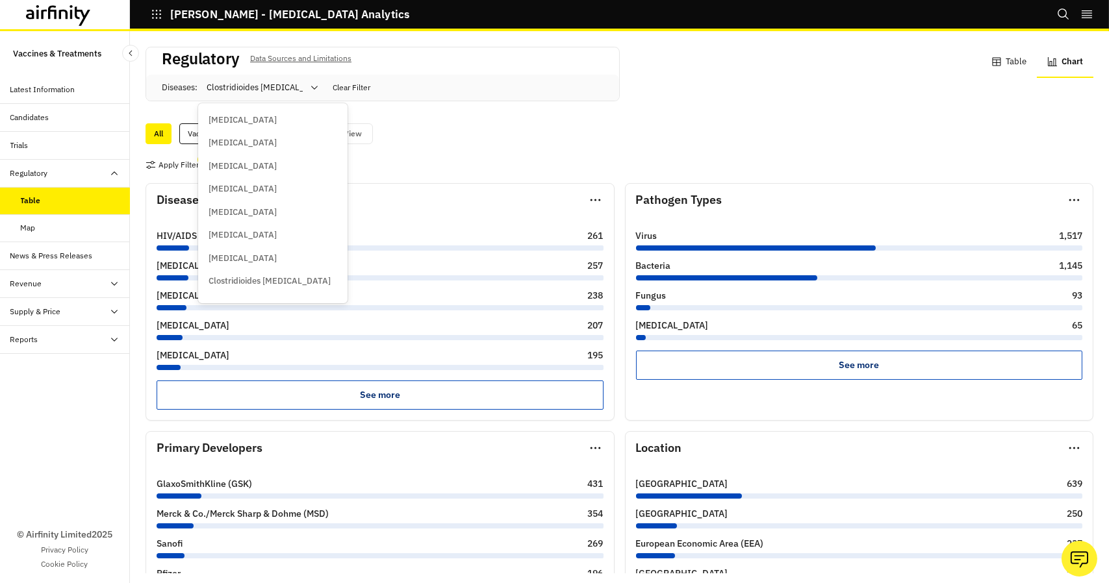
click at [311, 88] on icon at bounding box center [314, 87] width 10 height 10
click at [290, 281] on p "Clostridioides [MEDICAL_DATA]" at bounding box center [269, 281] width 122 height 13
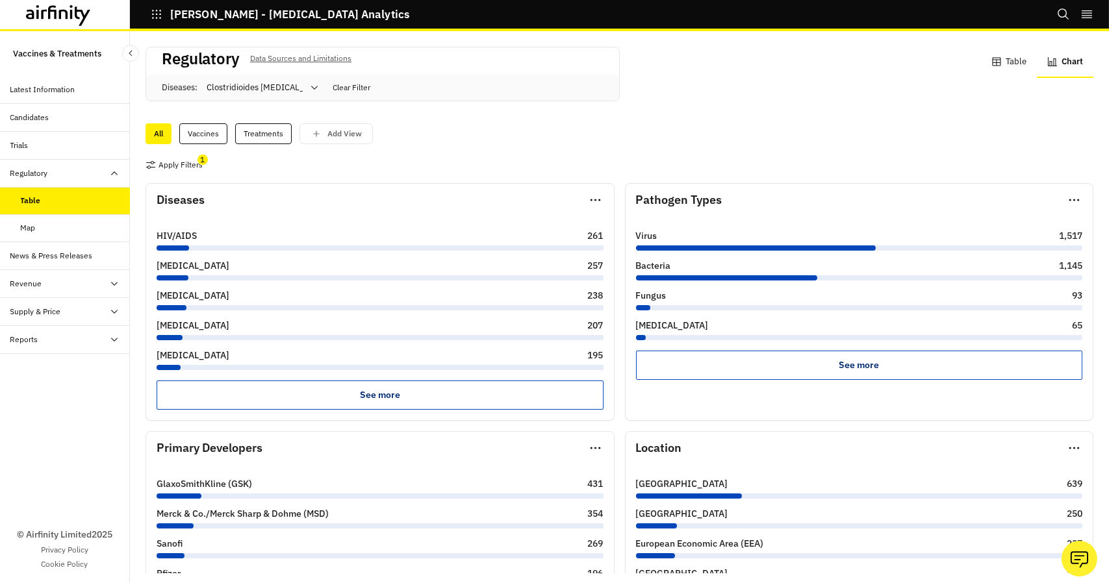
click at [486, 118] on div "All Vaccines Treatments Add View" at bounding box center [618, 130] width 947 height 27
click at [360, 84] on button "Clear Filter" at bounding box center [351, 88] width 48 height 14
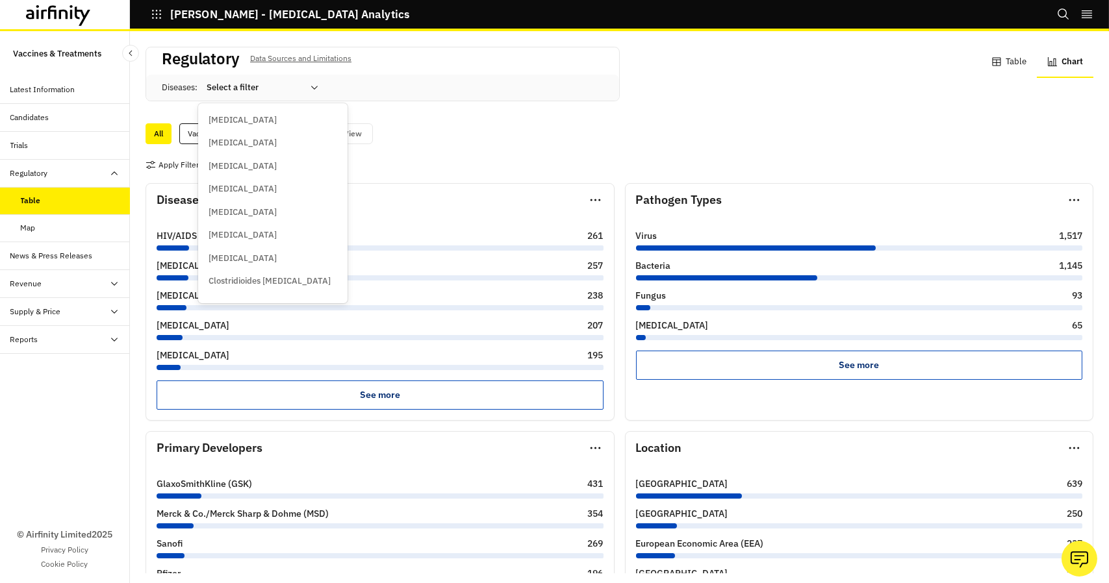
click at [302, 83] on div at bounding box center [255, 88] width 96 height 16
click at [275, 282] on p "Clostridioides [MEDICAL_DATA]" at bounding box center [269, 281] width 122 height 13
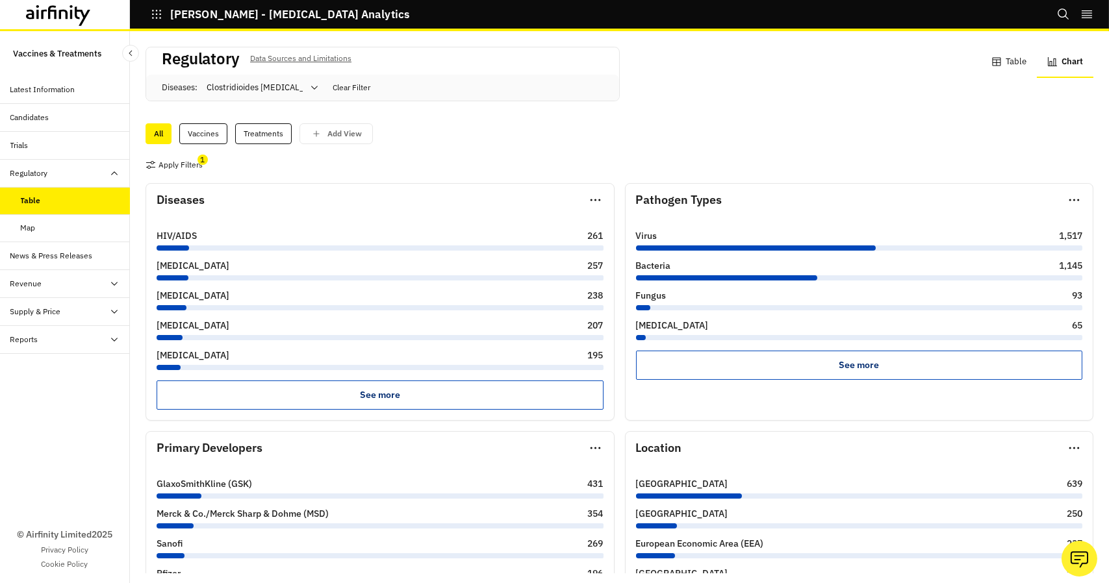
click at [474, 148] on div "Apply Filters 1 Diseases HIV/AIDS 261 Tetanus 257 Diphtheria 238 Hepatitis B 20…" at bounding box center [618, 358] width 947 height 429
click at [192, 160] on button "Apply Filters" at bounding box center [173, 165] width 57 height 21
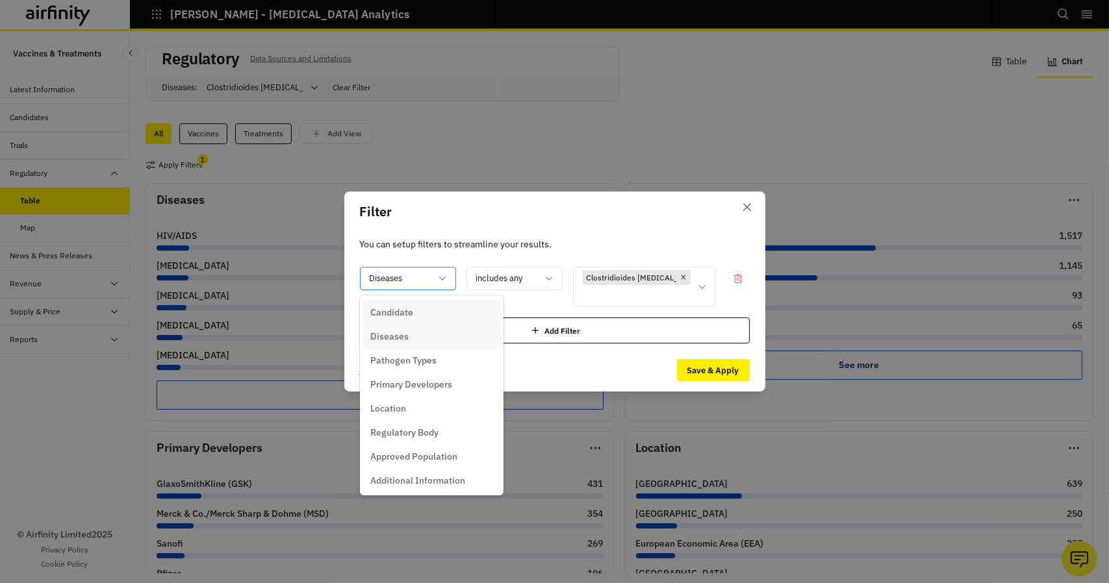
click at [447, 281] on icon at bounding box center [442, 278] width 10 height 10
click at [438, 388] on p "Primary Developers" at bounding box center [411, 385] width 82 height 14
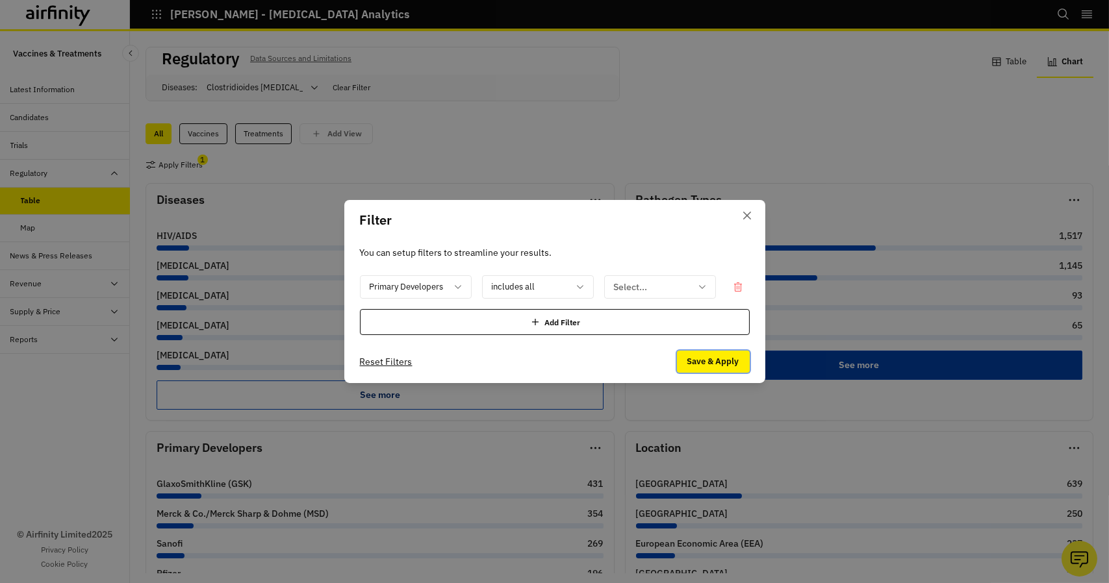
click at [712, 360] on button "Save & Apply" at bounding box center [713, 362] width 73 height 22
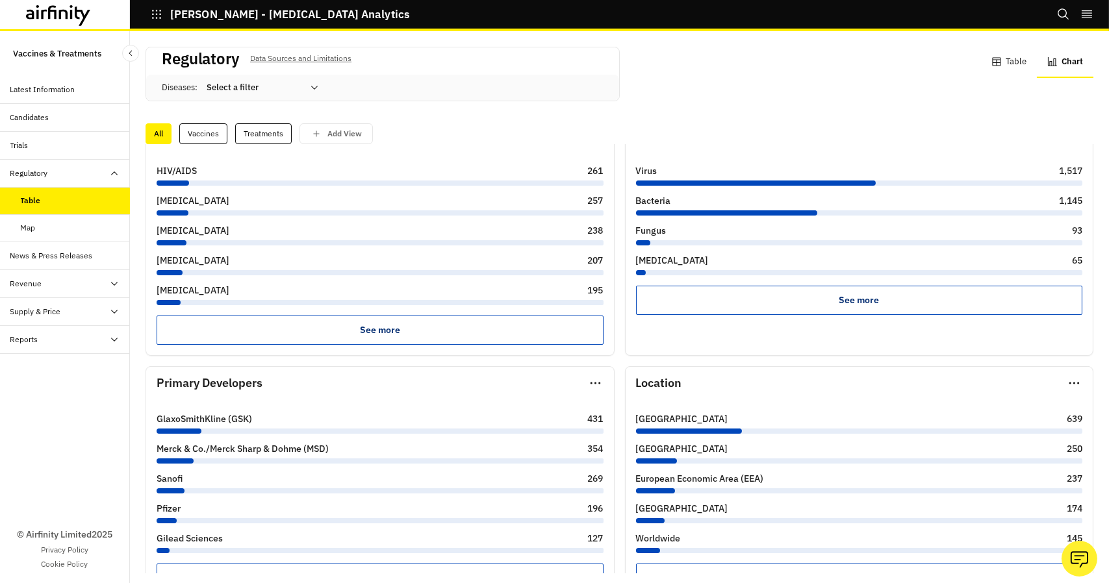
scroll to position [195, 0]
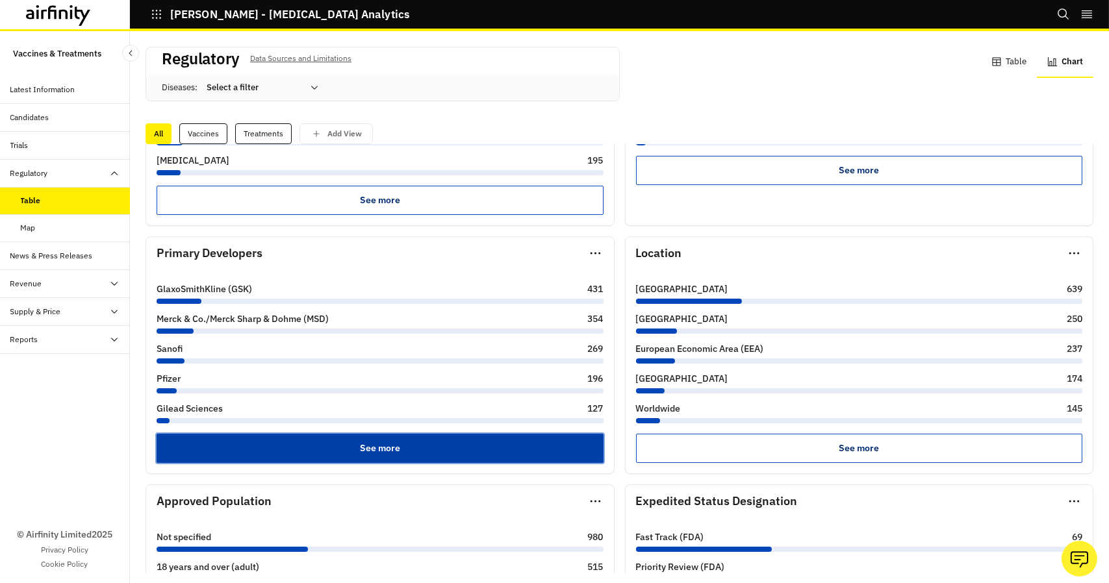
click at [331, 450] on button "See more" at bounding box center [380, 448] width 447 height 29
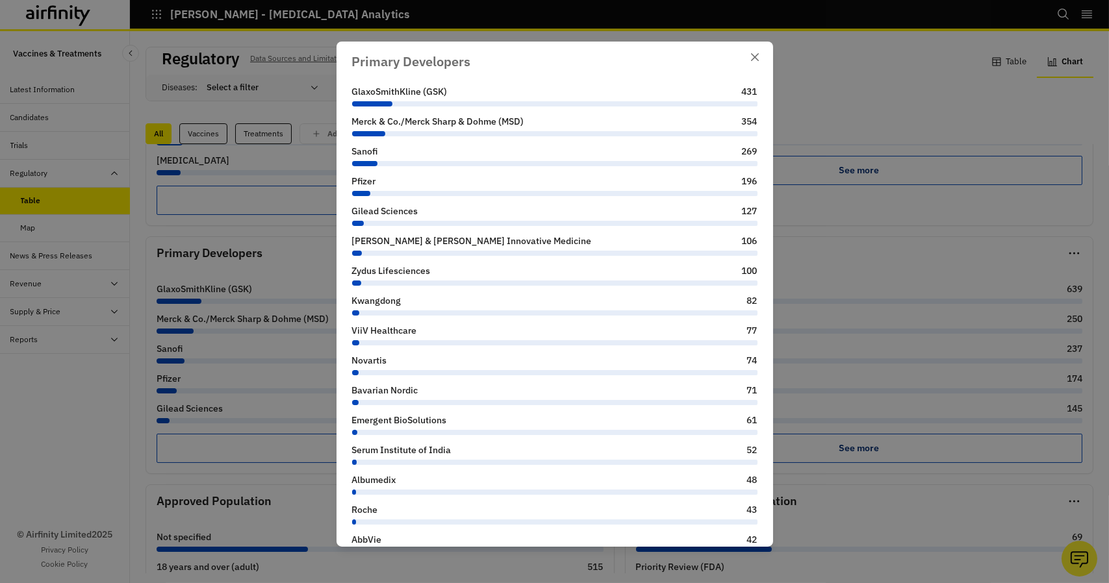
click at [742, 94] on div "431" at bounding box center [750, 91] width 16 height 9
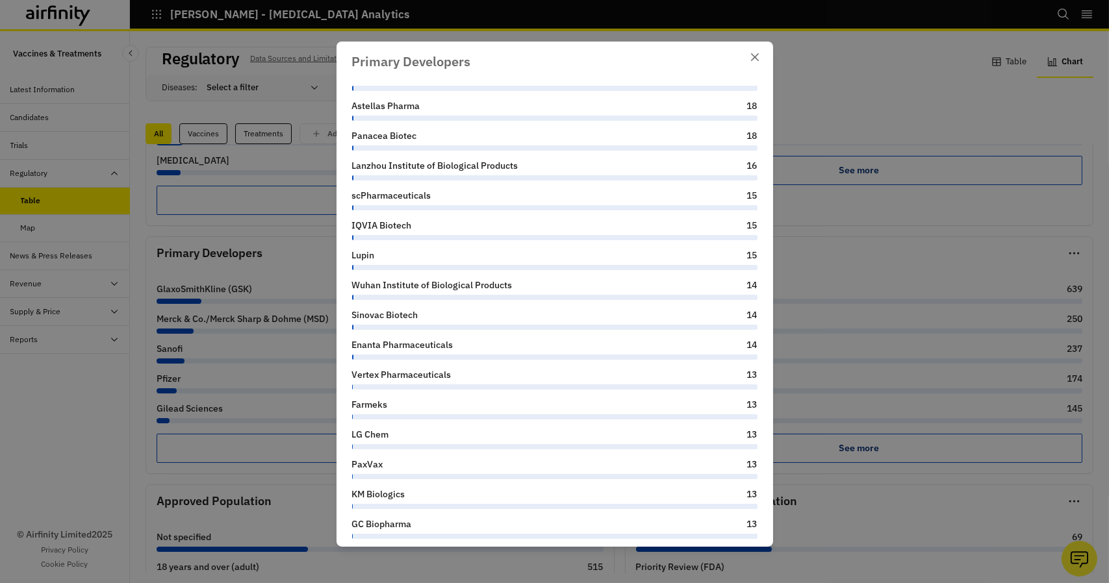
scroll to position [1299, 0]
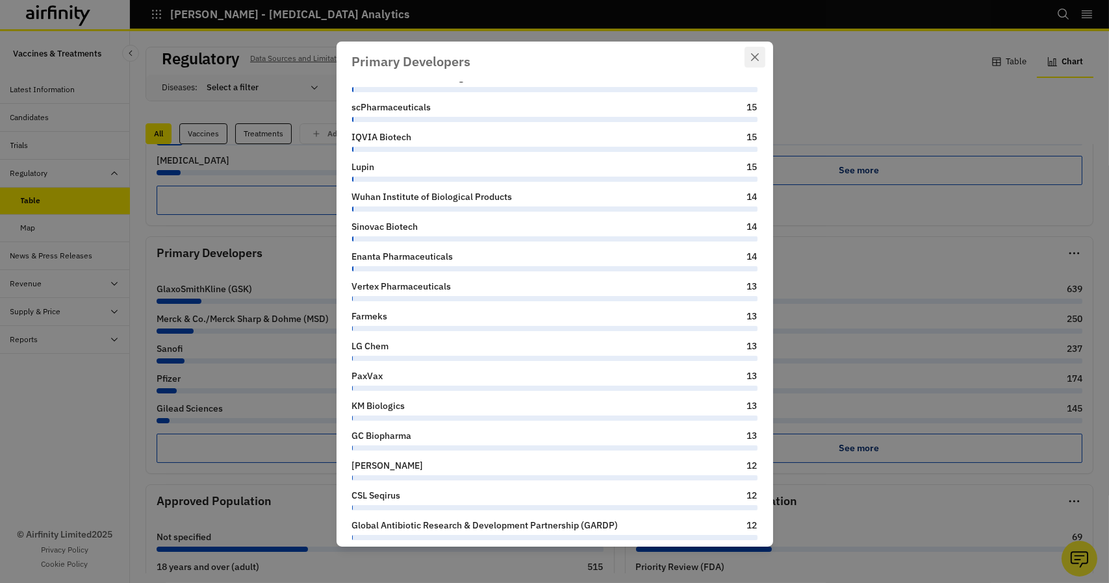
click at [755, 59] on icon "Close" at bounding box center [755, 57] width 8 height 8
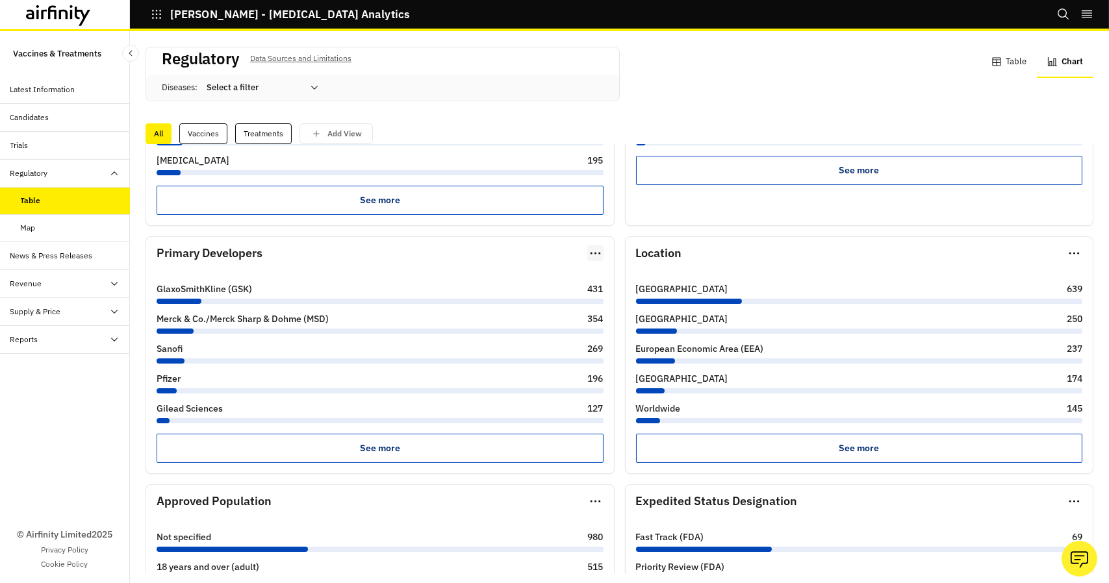
click at [590, 249] on icon "button" at bounding box center [595, 253] width 16 height 21
click at [539, 299] on div "Pie Chart" at bounding box center [545, 303] width 97 height 22
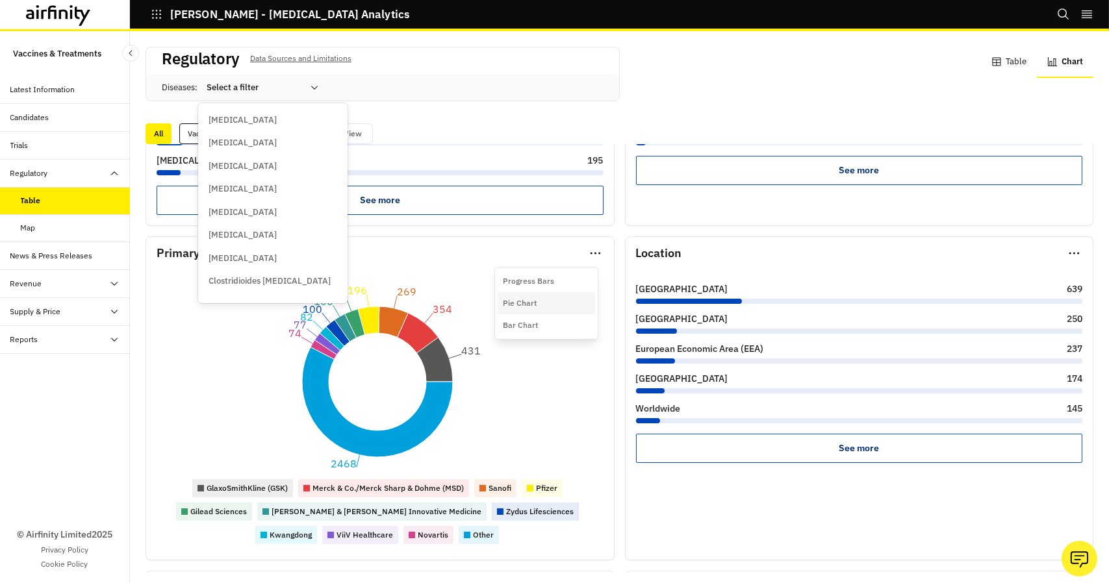
click at [247, 85] on div at bounding box center [255, 88] width 96 height 16
click at [265, 281] on p "Clostridioides [MEDICAL_DATA]" at bounding box center [269, 281] width 122 height 13
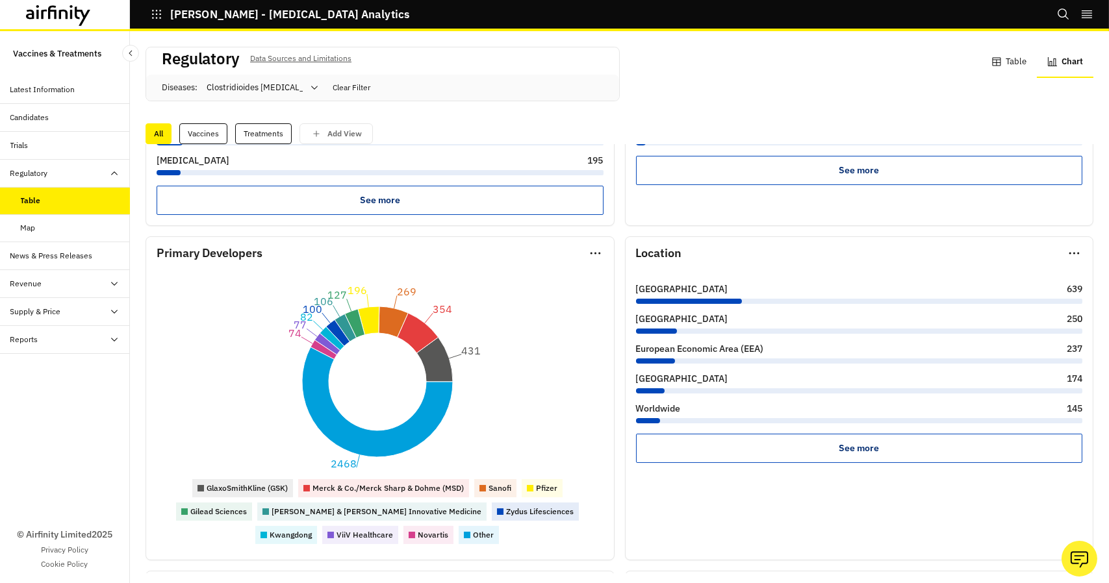
click at [458, 124] on div "All Vaccines Treatments Add View" at bounding box center [618, 133] width 947 height 21
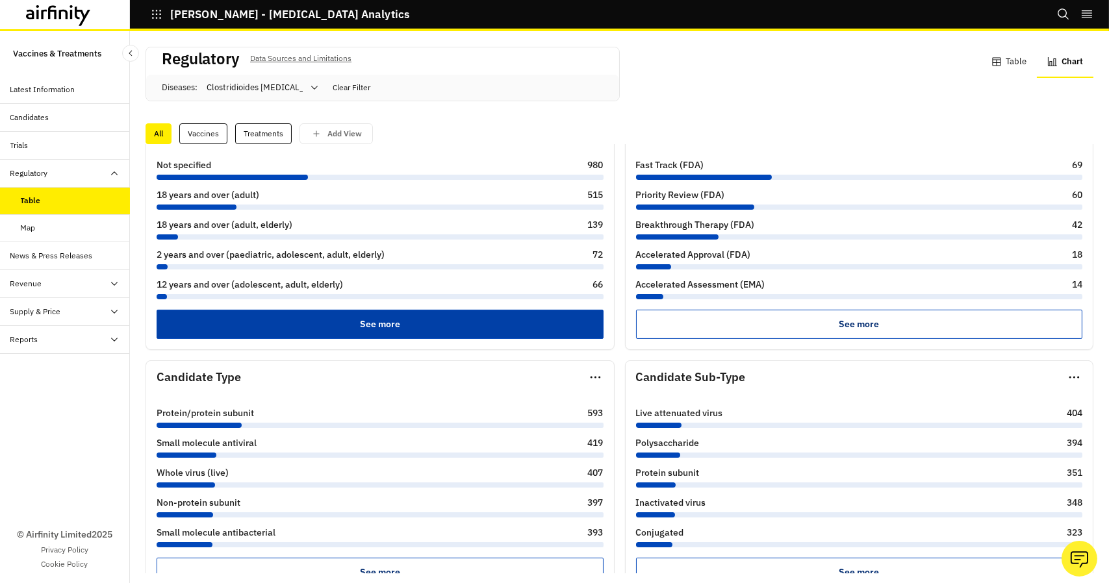
scroll to position [714, 0]
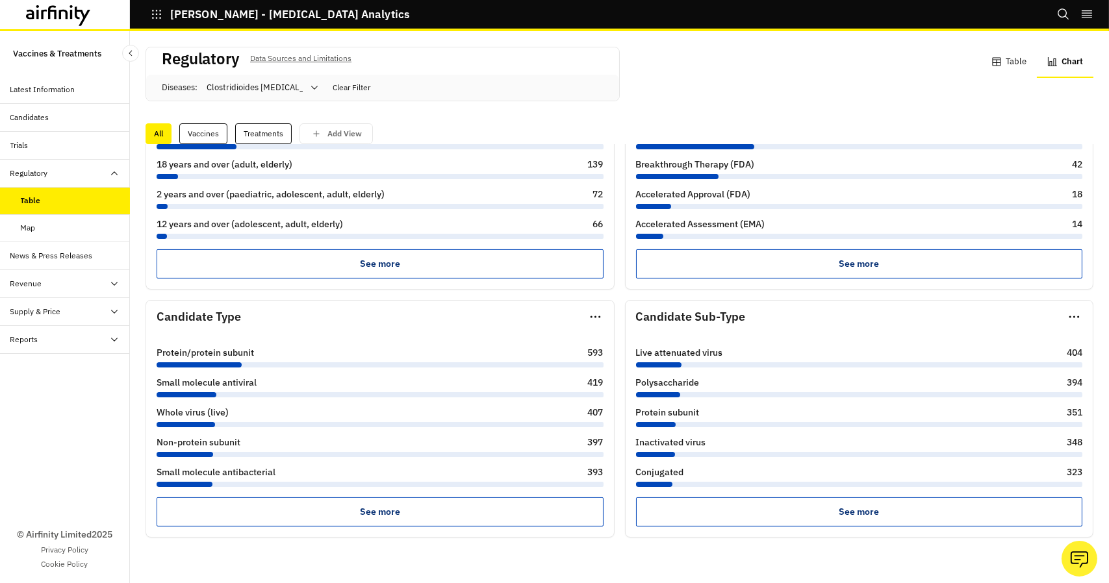
drag, startPoint x: 49, startPoint y: 292, endPoint x: 62, endPoint y: 290, distance: 13.1
click at [62, 290] on div "Revenue" at bounding box center [65, 284] width 130 height 28
click at [37, 393] on div "Reports" at bounding box center [24, 396] width 28 height 12
click at [40, 428] on div "Reports" at bounding box center [35, 424] width 28 height 12
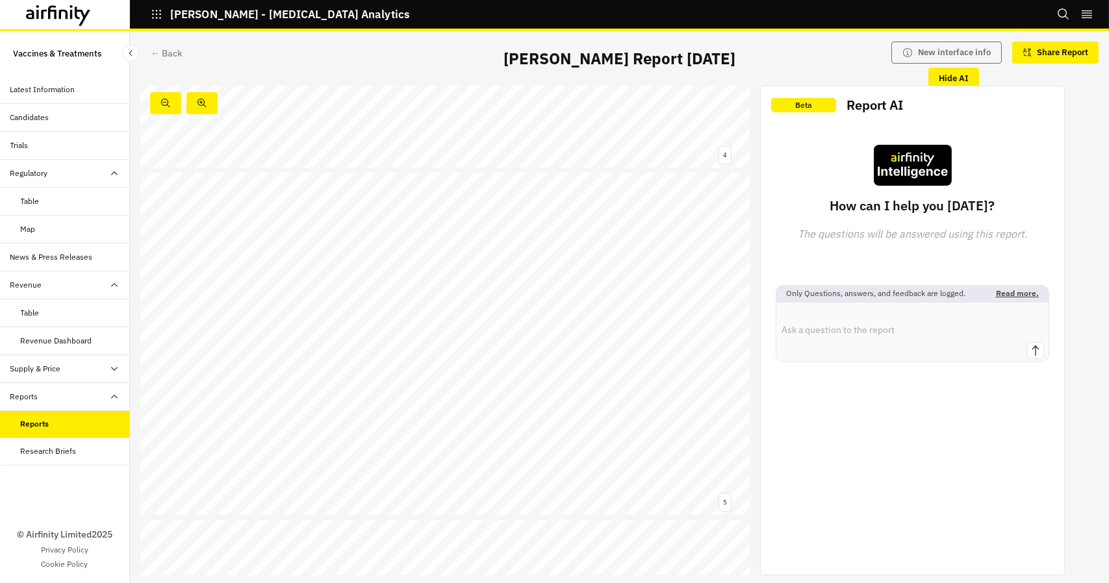
scroll to position [1429, 0]
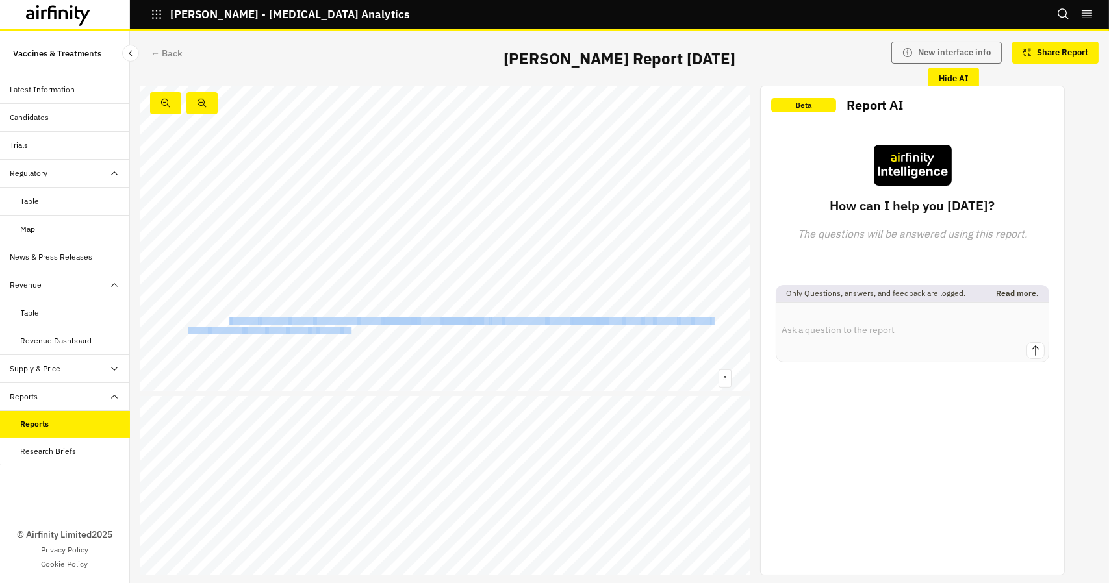
drag, startPoint x: 228, startPoint y: 318, endPoint x: 351, endPoint y: 328, distance: 123.1
click at [140, 49] on span "There are no licensed vaccines against [MEDICAL_DATA] . Pfizer’s setback keeps …" at bounding box center [140, 49] width 0 height 0
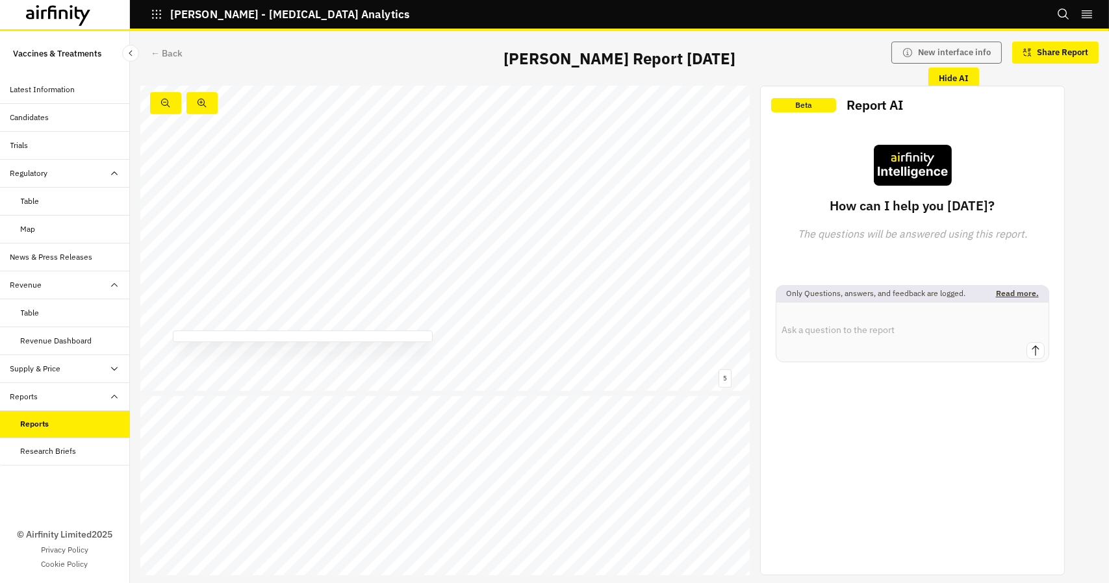
click at [743, 340] on div "Idorsia Pharmaceuticals is conducting a Phase I trial for IDOR - [DATE] - 2831,…" at bounding box center [444, 220] width 609 height 343
